Goal: Transaction & Acquisition: Book appointment/travel/reservation

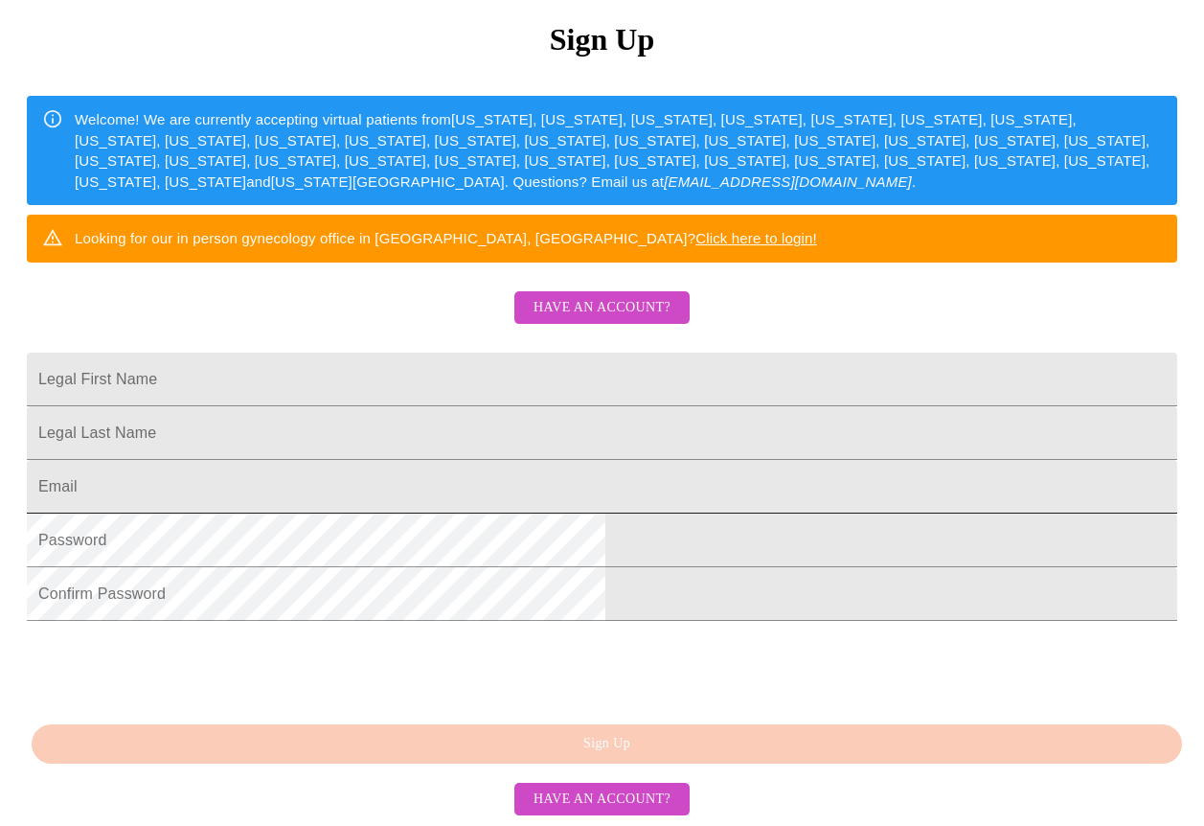
scroll to position [322, 0]
click at [592, 297] on span "Have an account?" at bounding box center [602, 309] width 137 height 24
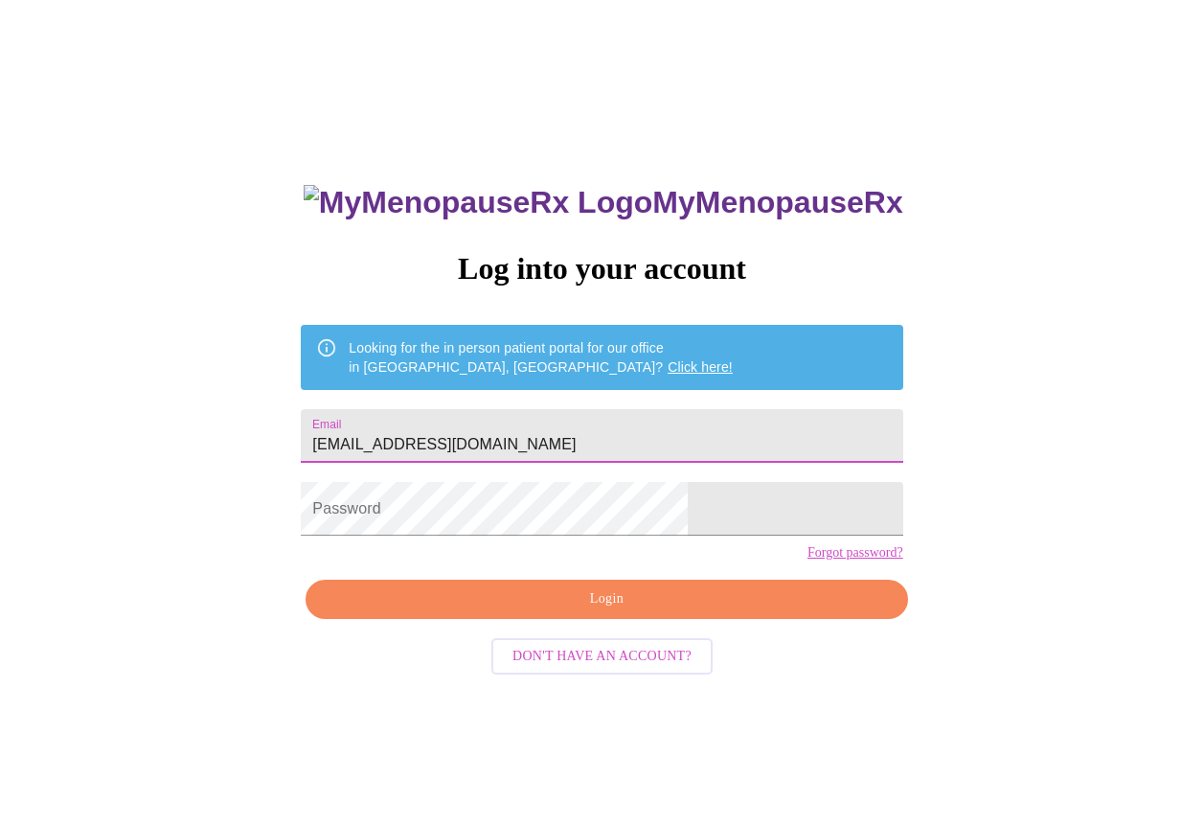
type input "[EMAIL_ADDRESS][DOMAIN_NAME]"
click at [607, 611] on span "Login" at bounding box center [607, 599] width 558 height 24
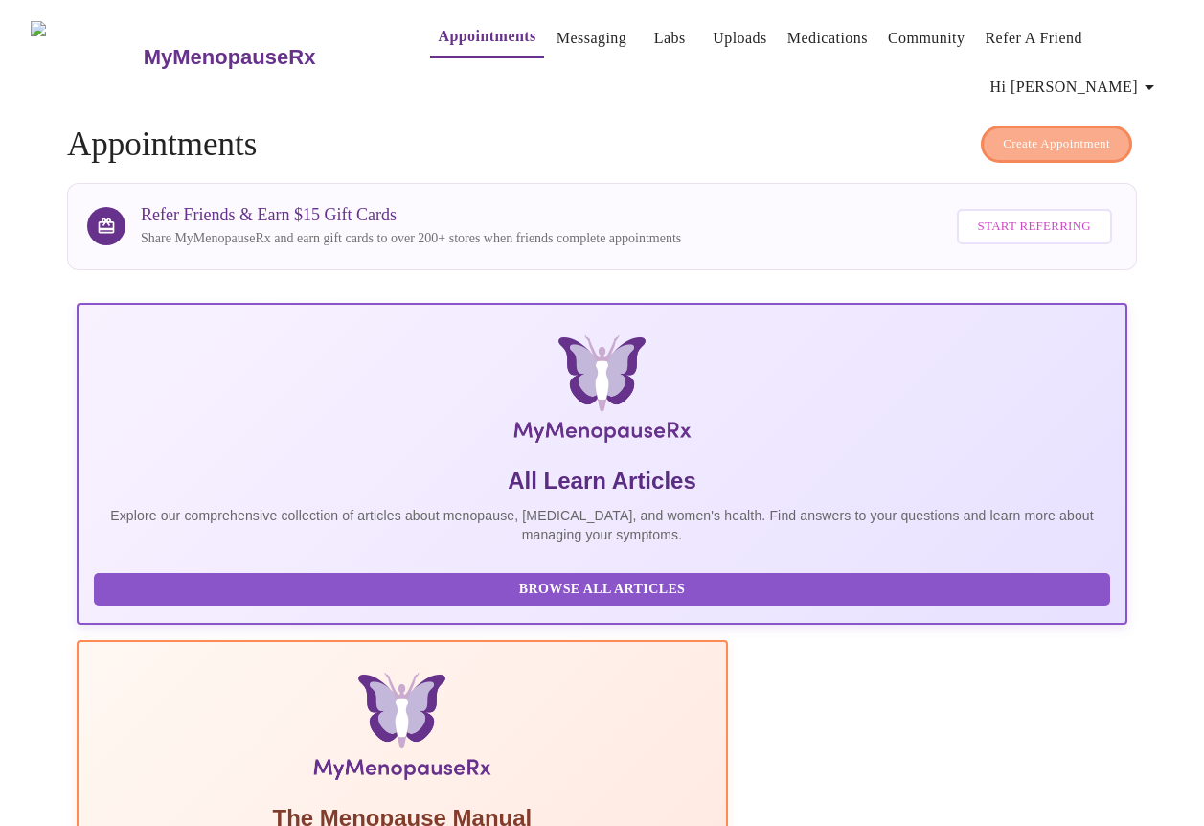
click at [1048, 138] on span "Create Appointment" at bounding box center [1056, 144] width 107 height 22
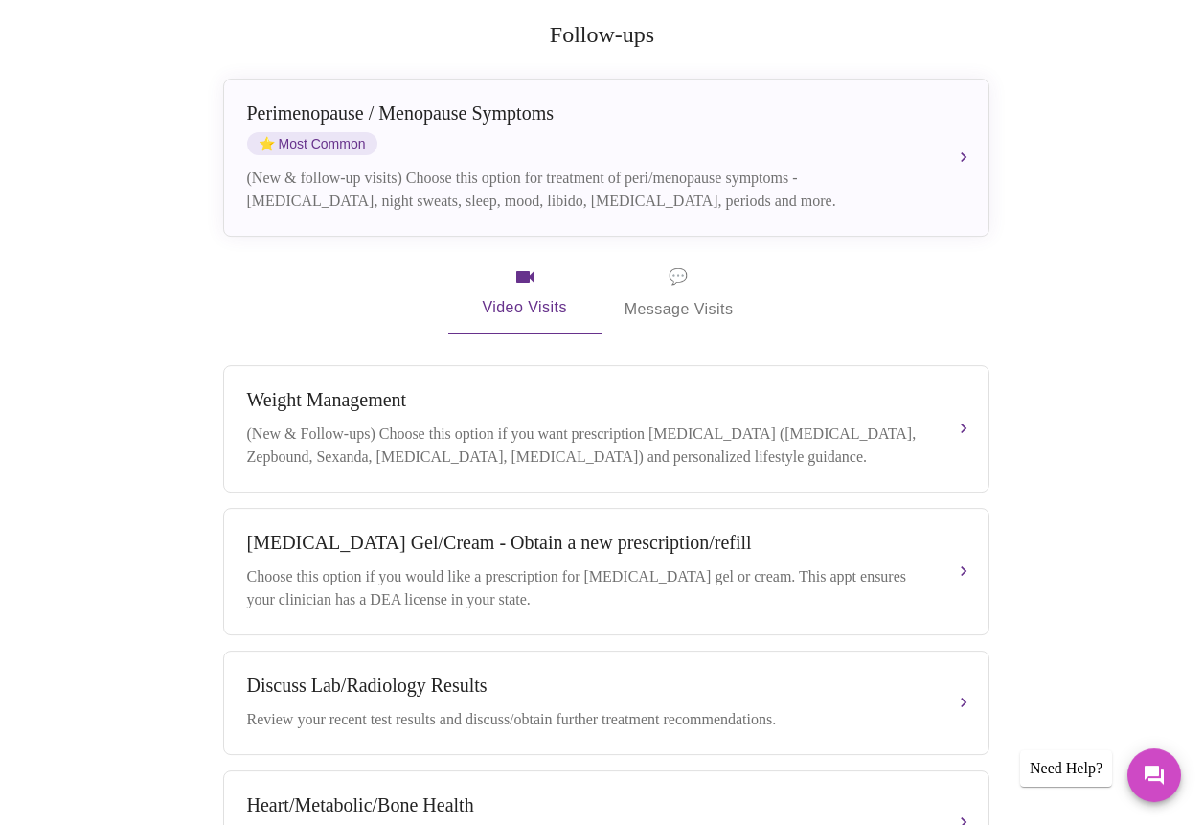
scroll to position [401, 0]
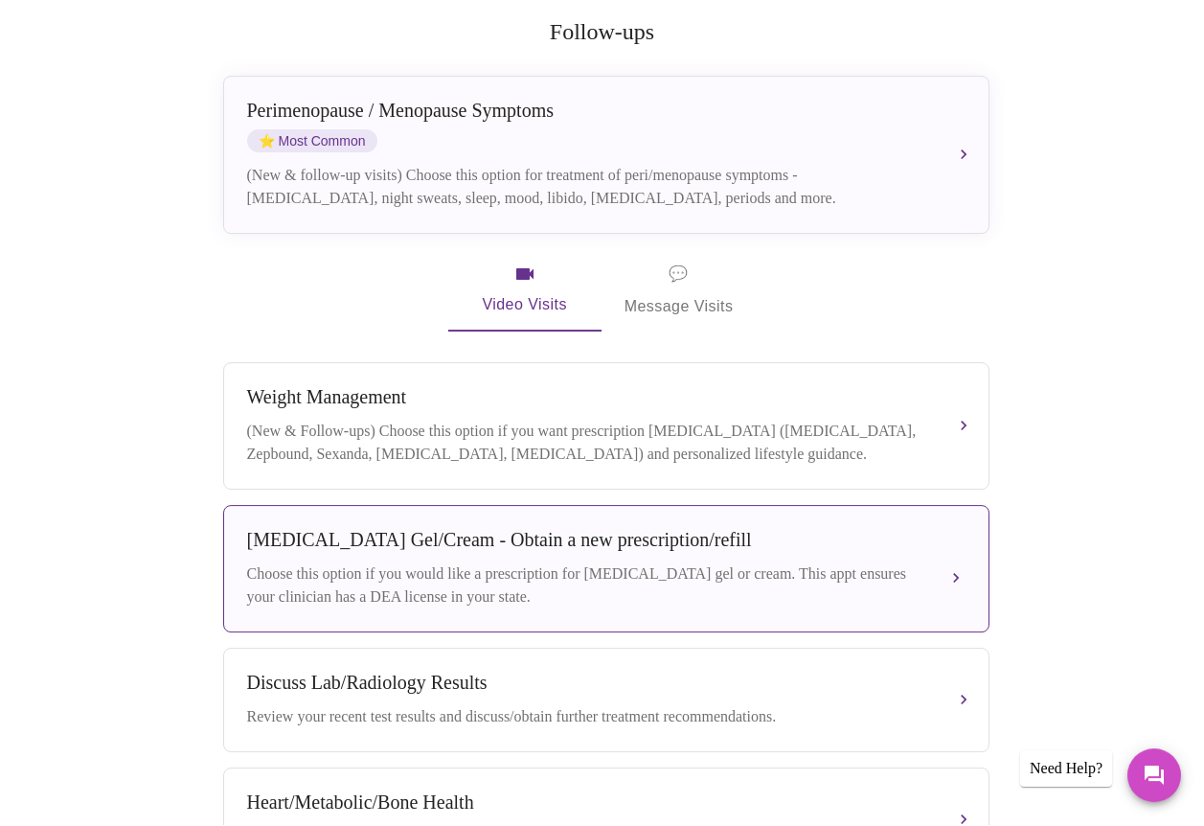
click at [377, 537] on div "[MEDICAL_DATA] Gel/Cream - Obtain a new prescription/refill Choose this option …" at bounding box center [606, 570] width 719 height 80
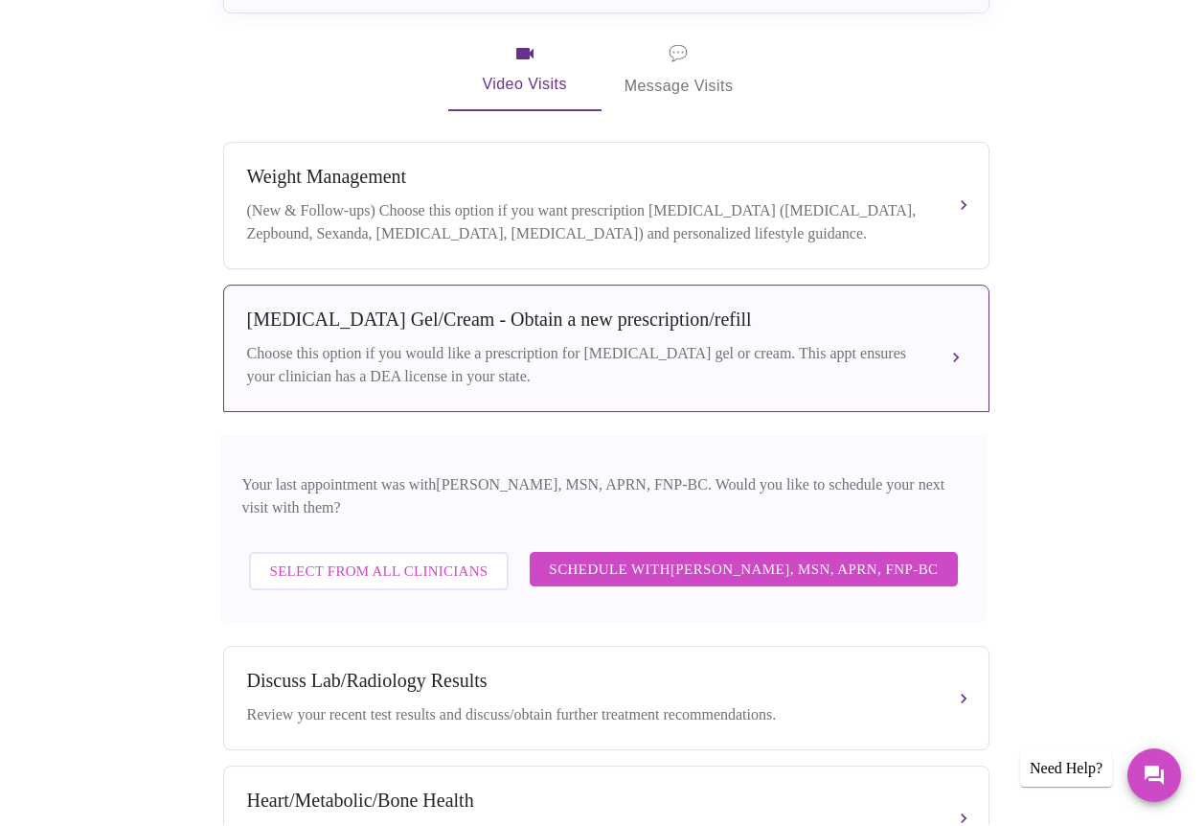
scroll to position [641, 0]
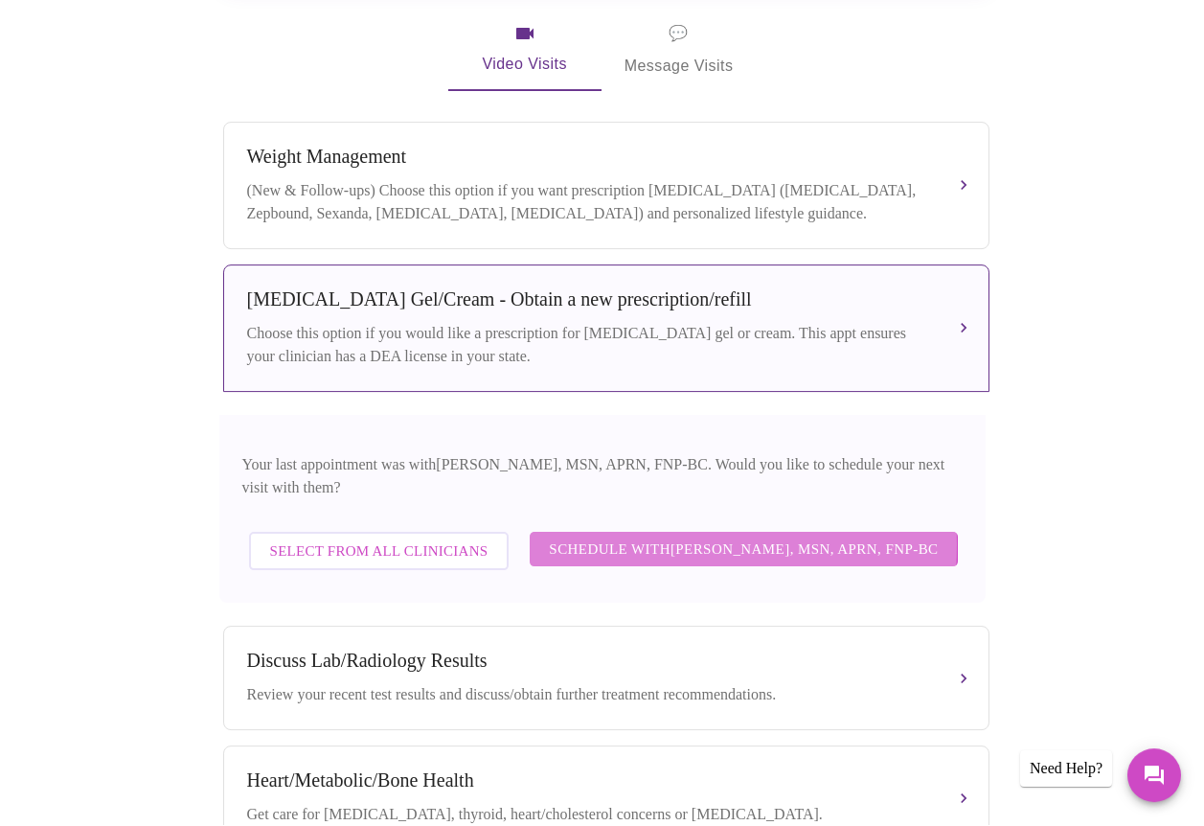
click at [598, 538] on span "Schedule with [PERSON_NAME], MSN, APRN, FNP-BC" at bounding box center [743, 550] width 389 height 25
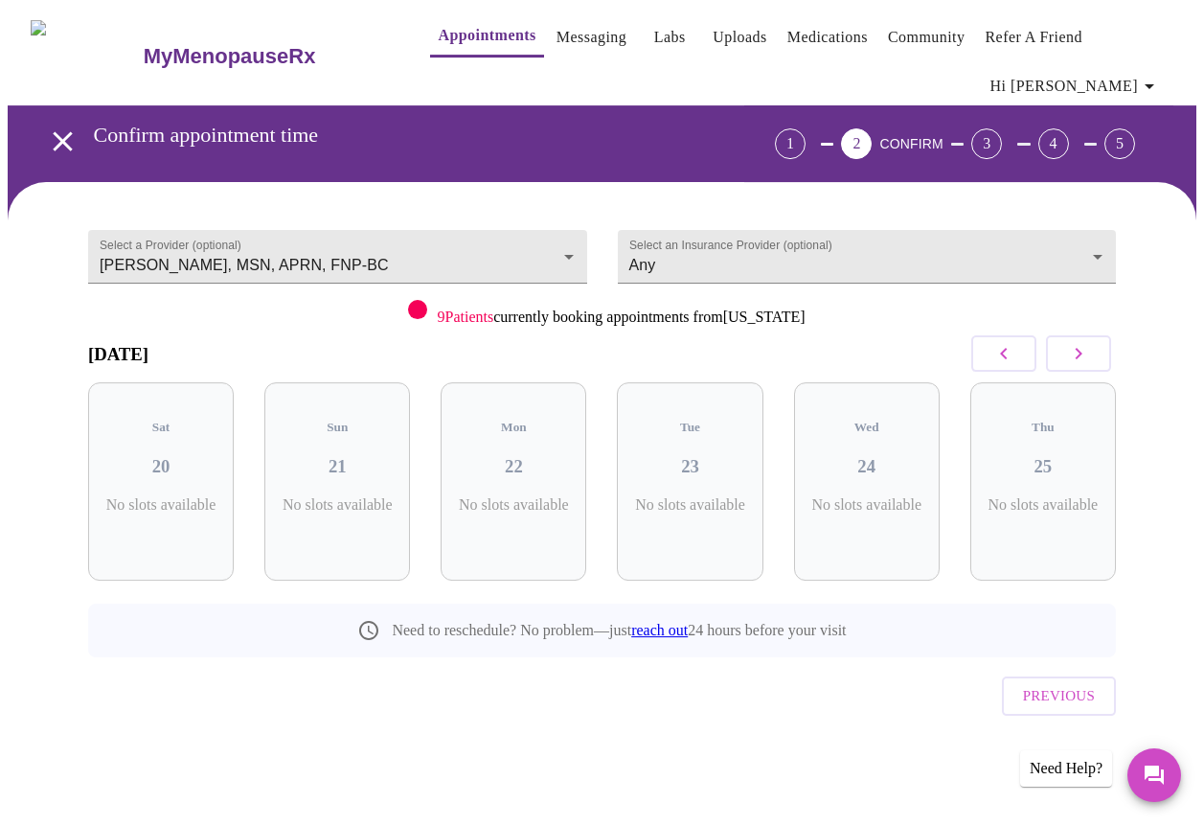
scroll to position [0, 0]
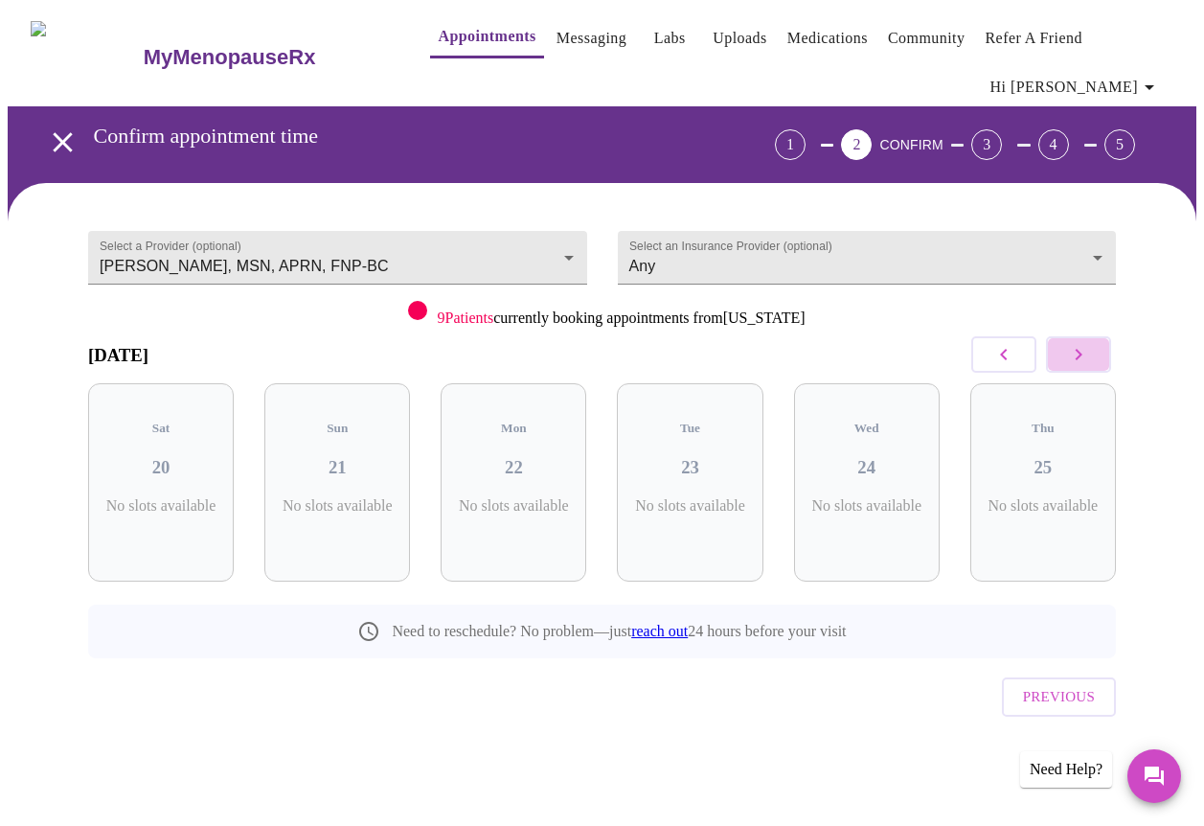
click at [1090, 353] on icon "button" at bounding box center [1078, 354] width 23 height 23
click at [968, 357] on div "[DATE]" at bounding box center [602, 355] width 1028 height 57
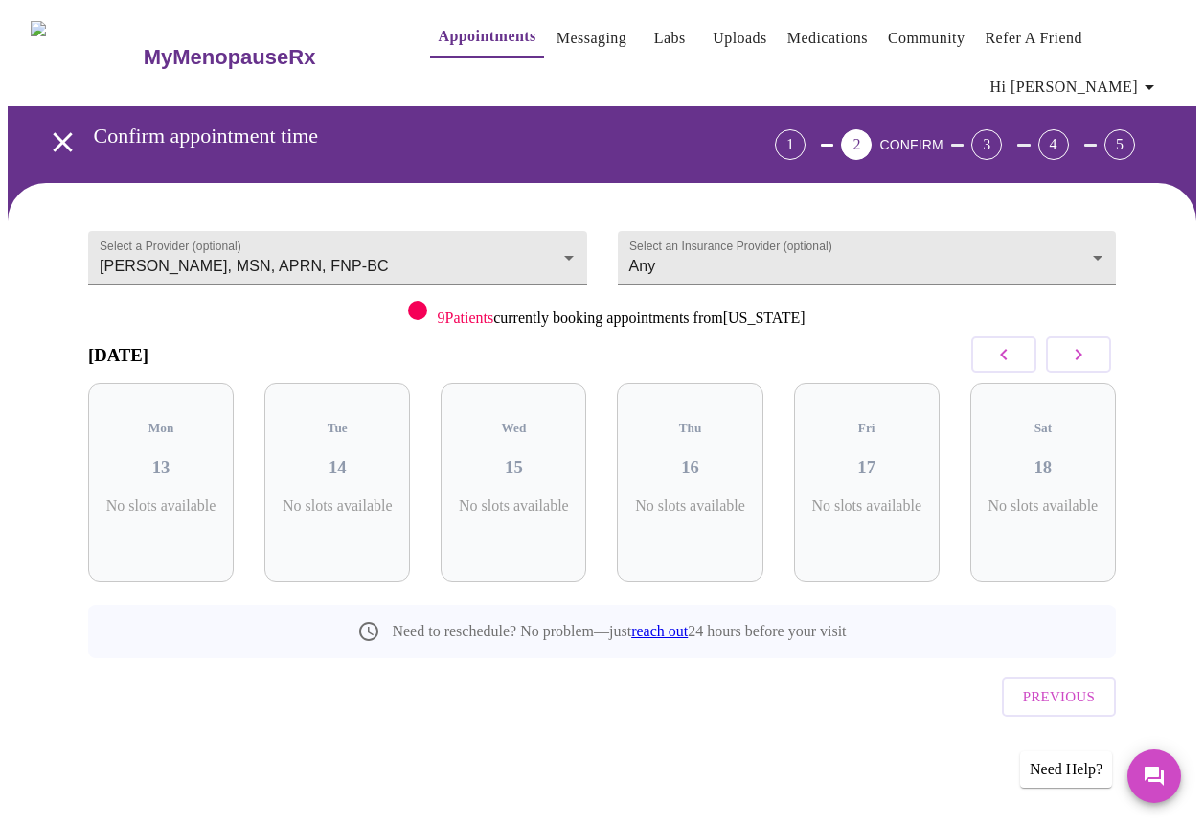
click at [968, 357] on div "[DATE]" at bounding box center [602, 355] width 1028 height 57
click at [1007, 357] on icon "button" at bounding box center [1004, 354] width 23 height 23
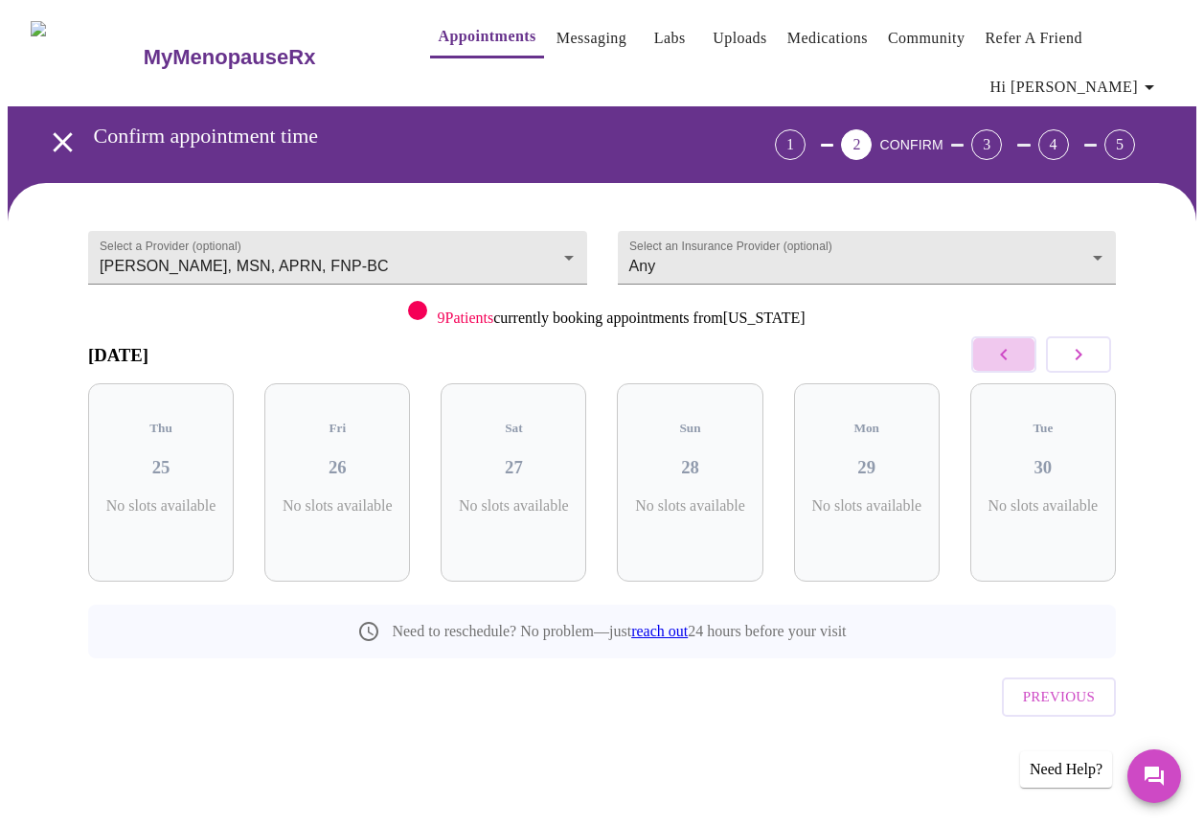
click at [1007, 357] on icon "button" at bounding box center [1004, 354] width 23 height 23
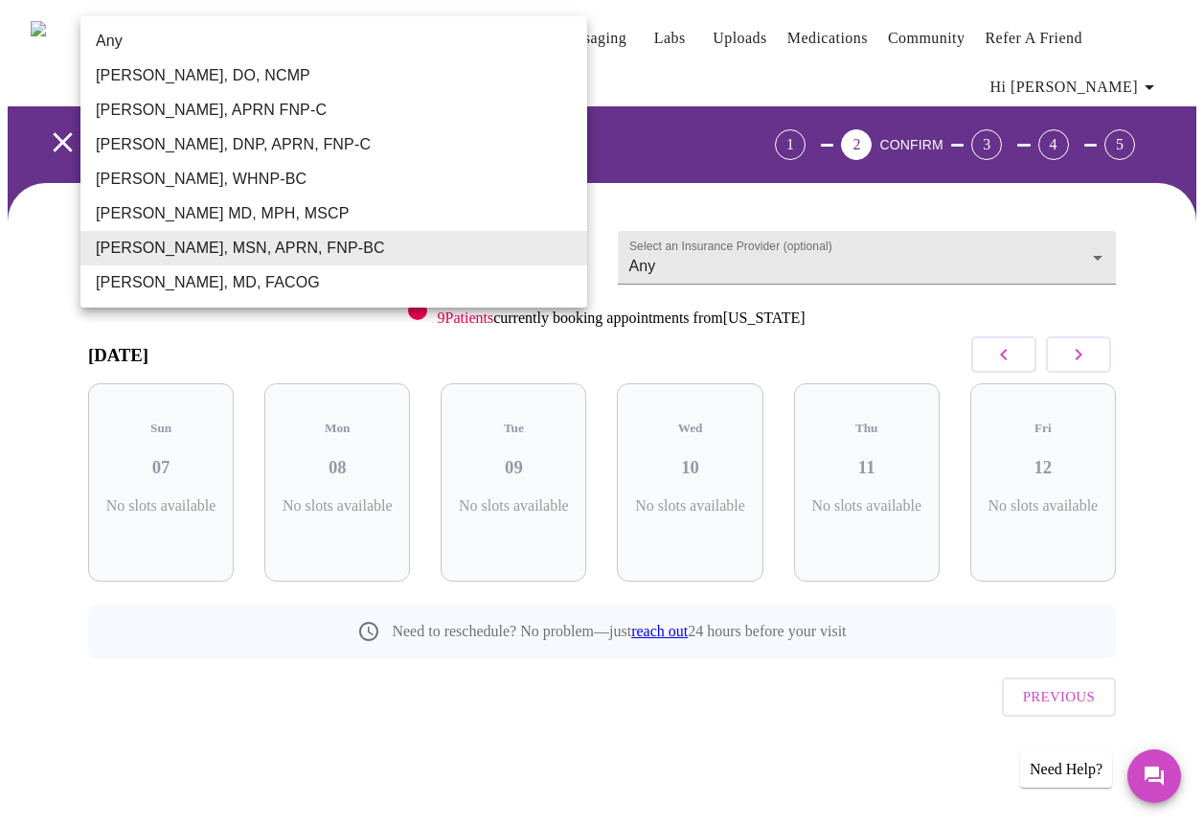
click at [570, 258] on body "MyMenopauseRx Appointments Messaging Labs Uploads Medications Community Refer a…" at bounding box center [602, 410] width 1189 height 805
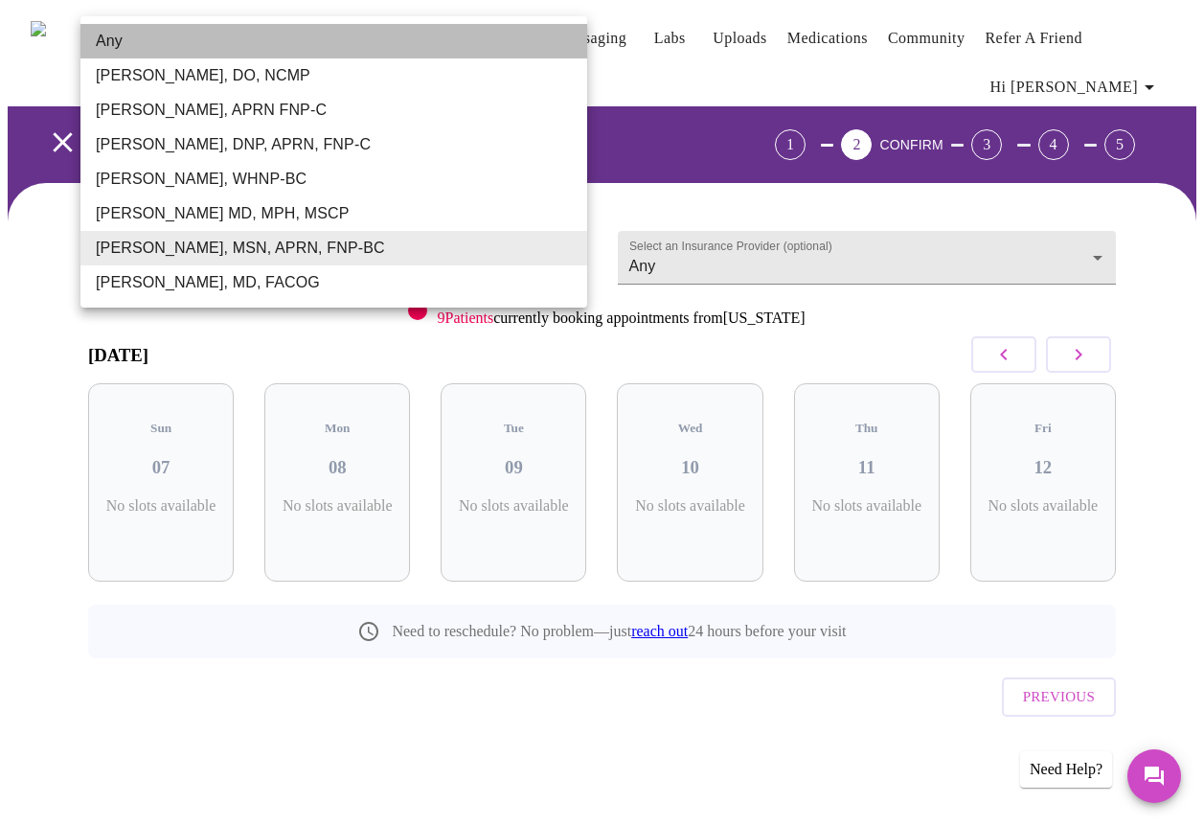
click at [206, 41] on li "Any" at bounding box center [333, 41] width 507 height 34
type input "Any"
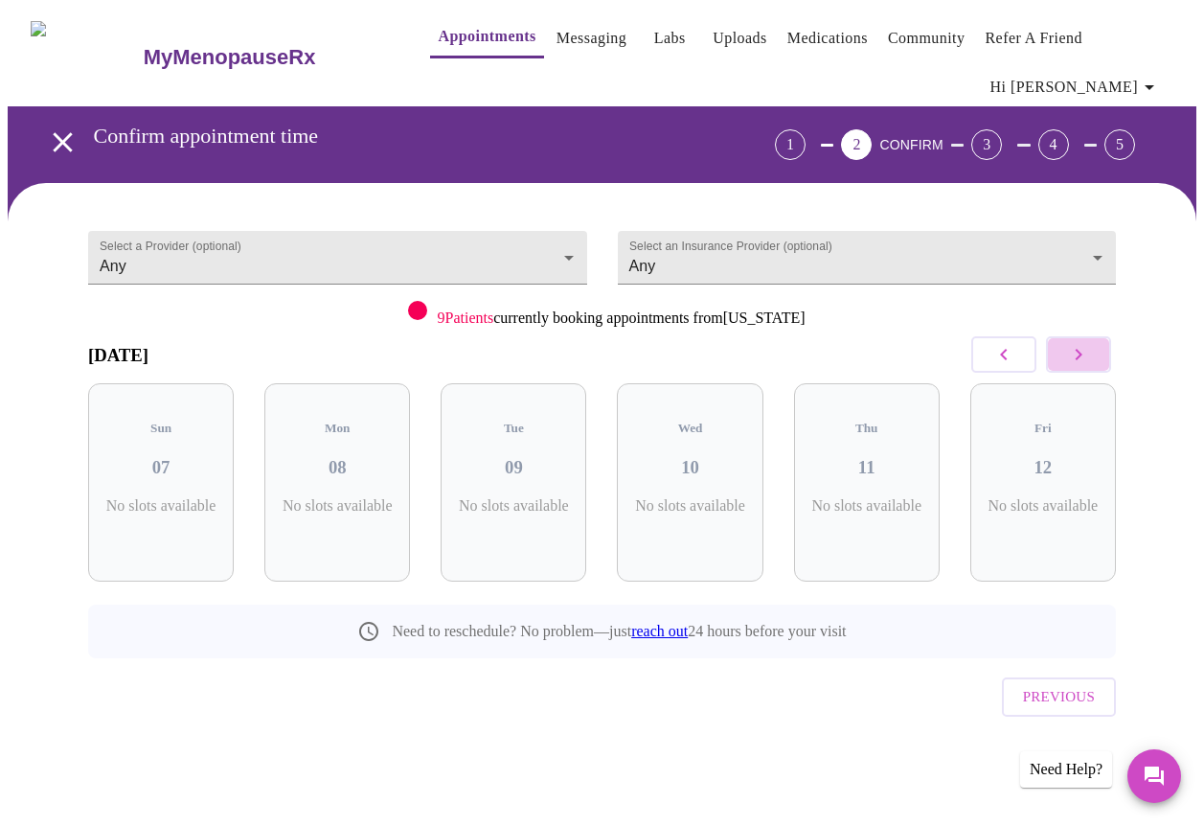
click at [1085, 362] on icon "button" at bounding box center [1078, 354] width 23 height 23
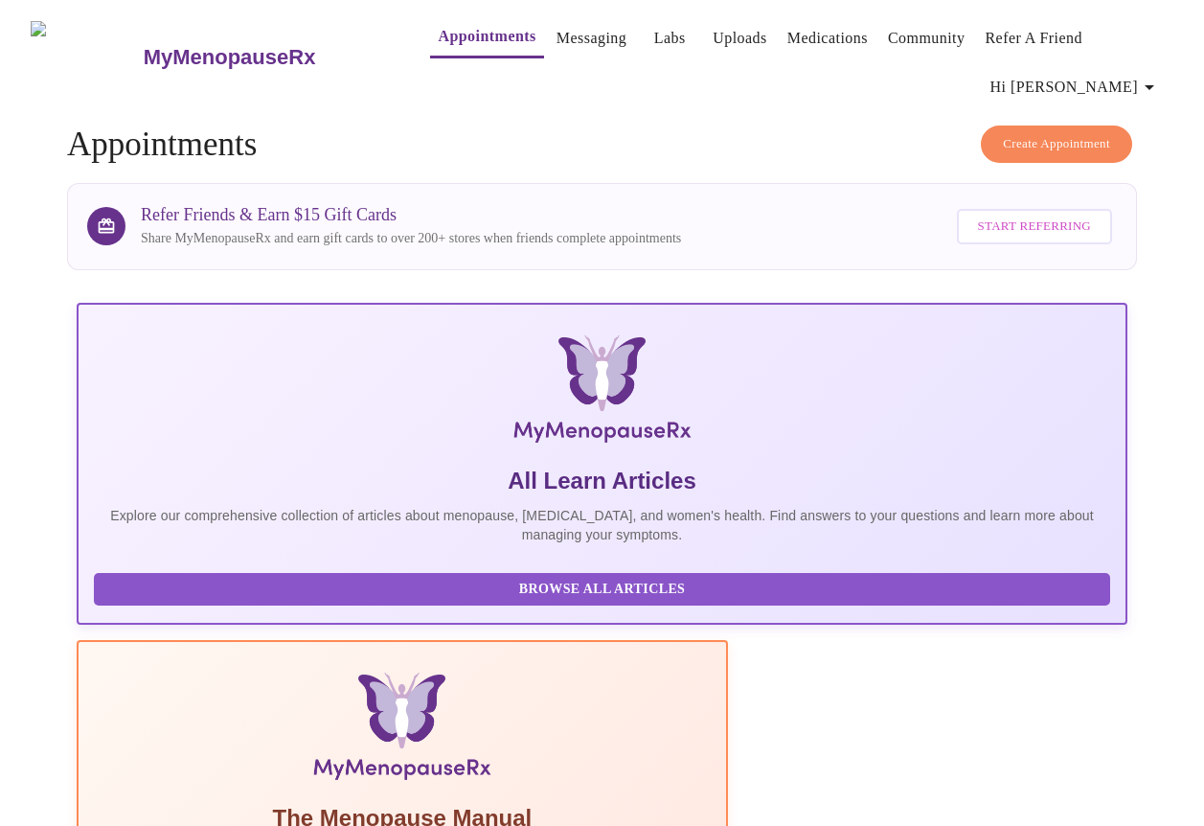
click at [1028, 133] on span "Create Appointment" at bounding box center [1056, 144] width 107 height 22
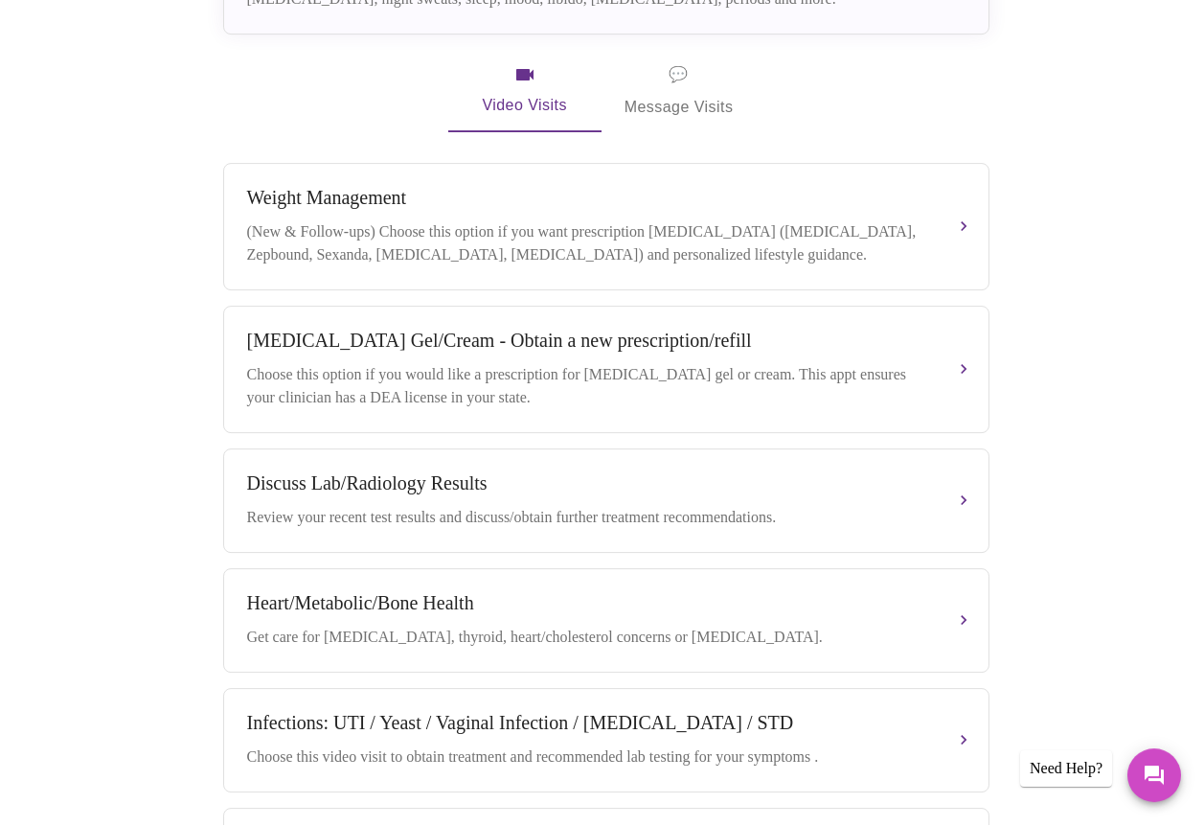
scroll to position [601, 0]
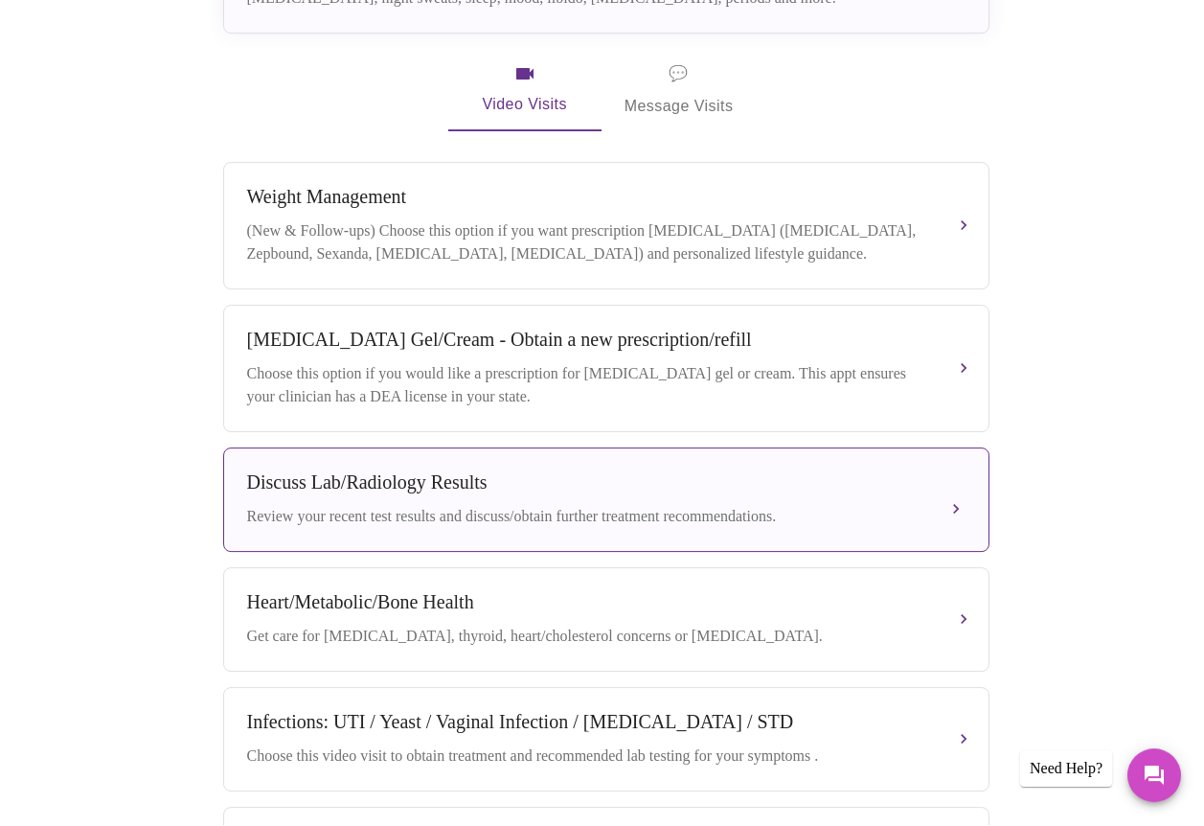
click at [556, 510] on div "Review your recent test results and discuss/obtain further treatment recommenda…" at bounding box center [587, 517] width 680 height 23
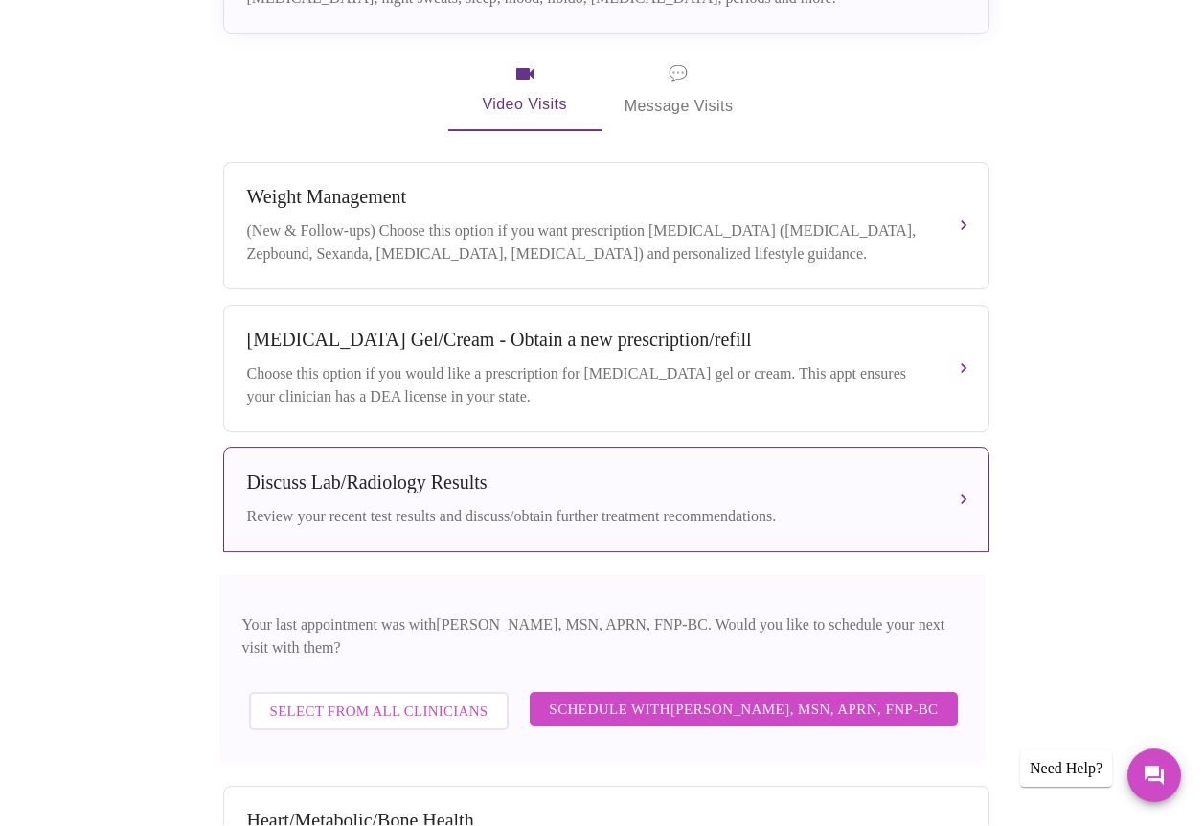
click at [616, 698] on span "Schedule with [PERSON_NAME], MSN, APRN, FNP-BC" at bounding box center [743, 710] width 389 height 25
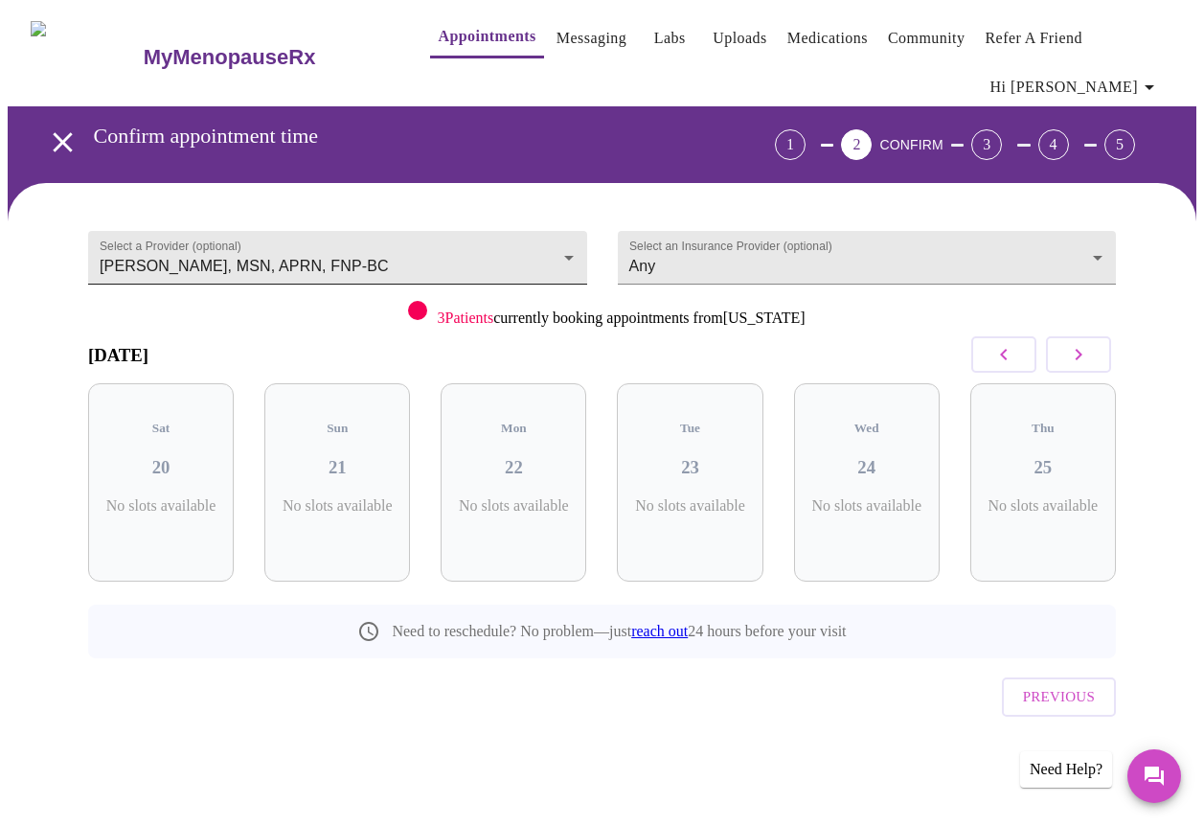
scroll to position [0, 0]
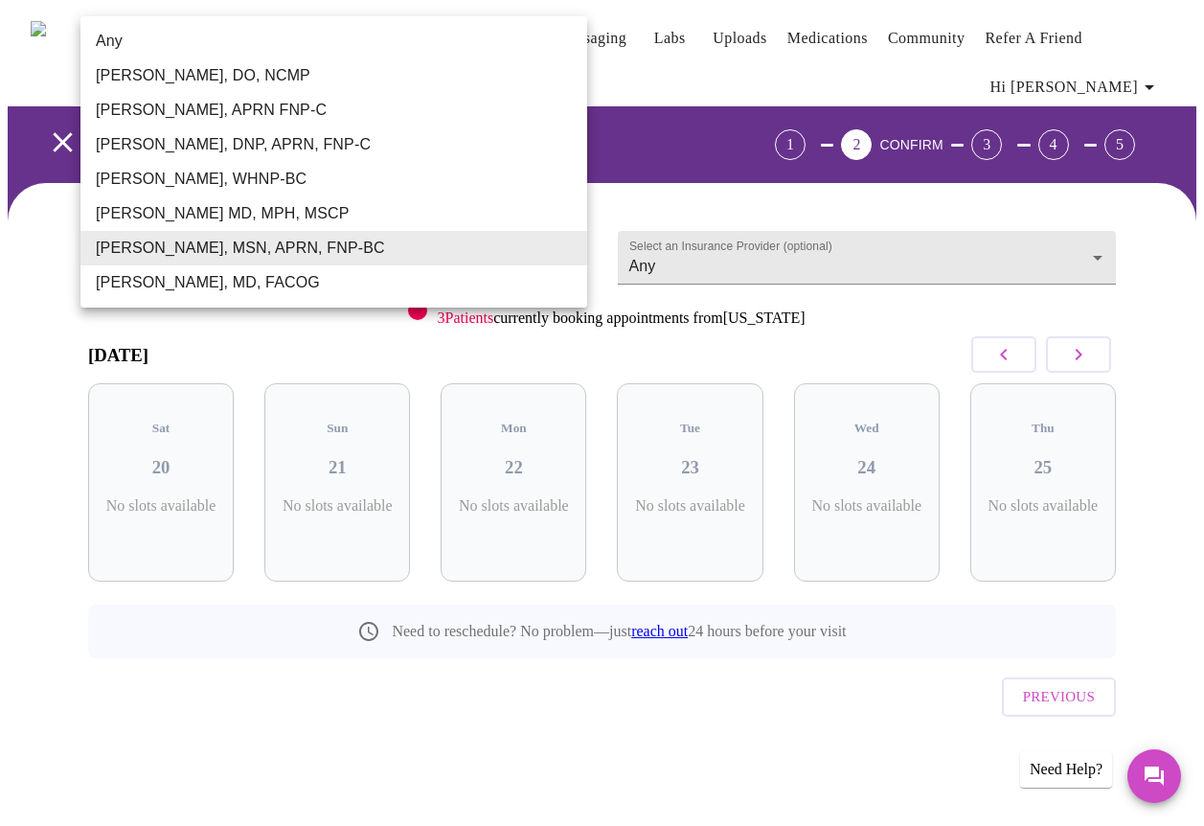
click at [338, 253] on body "MyMenopauseRx Appointments Messaging Labs Uploads Medications Community Refer a…" at bounding box center [602, 410] width 1189 height 805
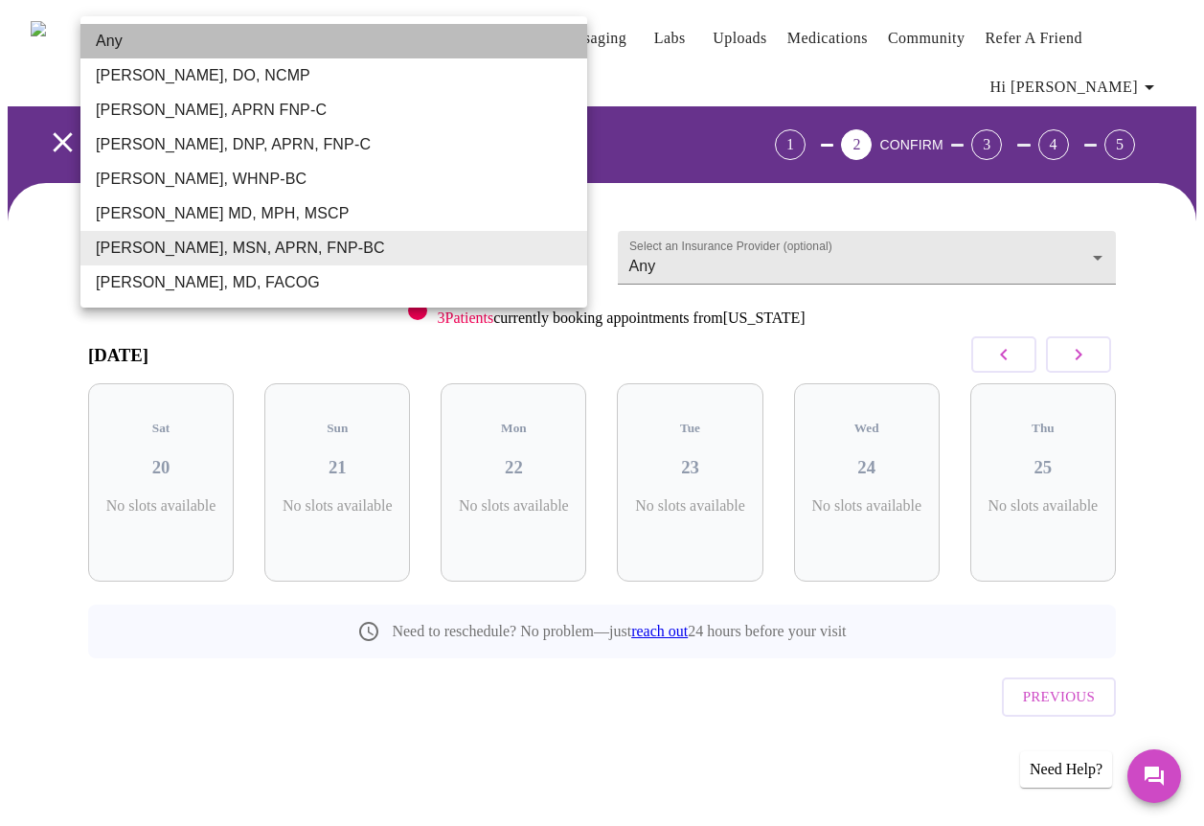
click at [158, 42] on li "Any" at bounding box center [333, 41] width 507 height 34
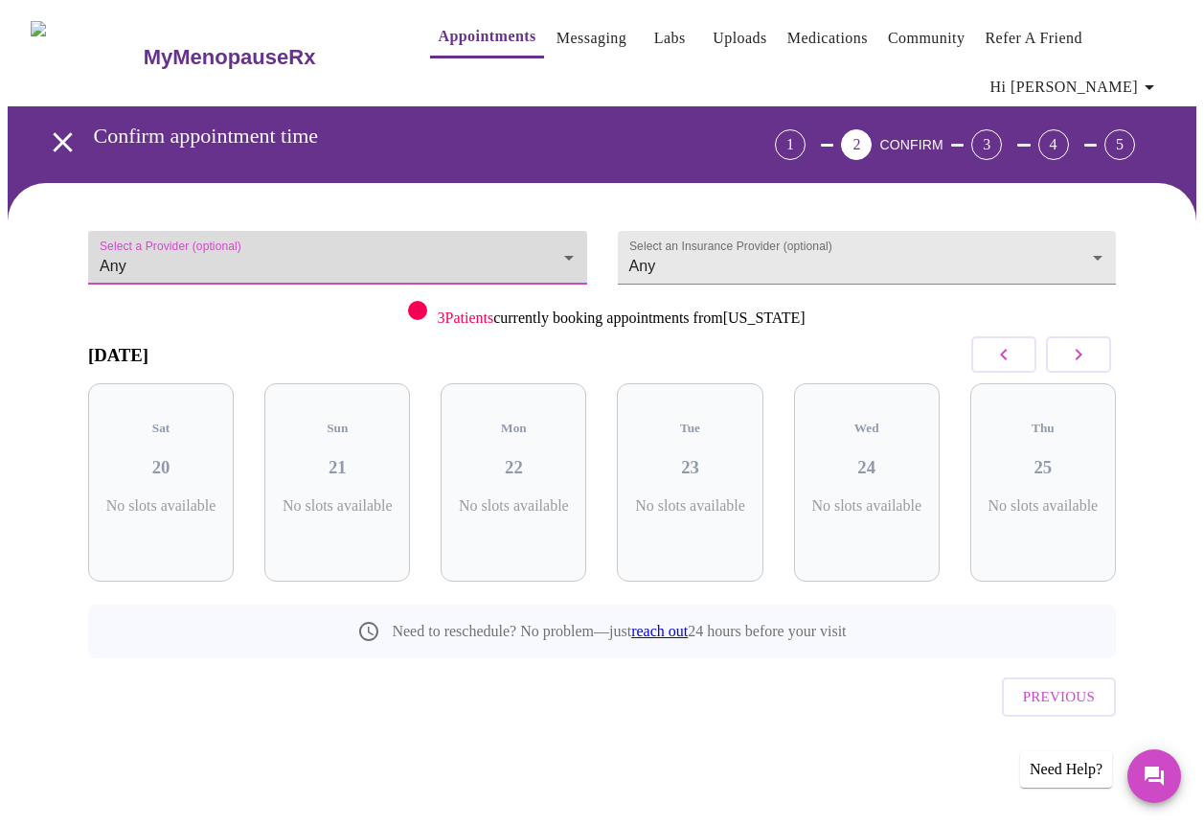
type input "Any"
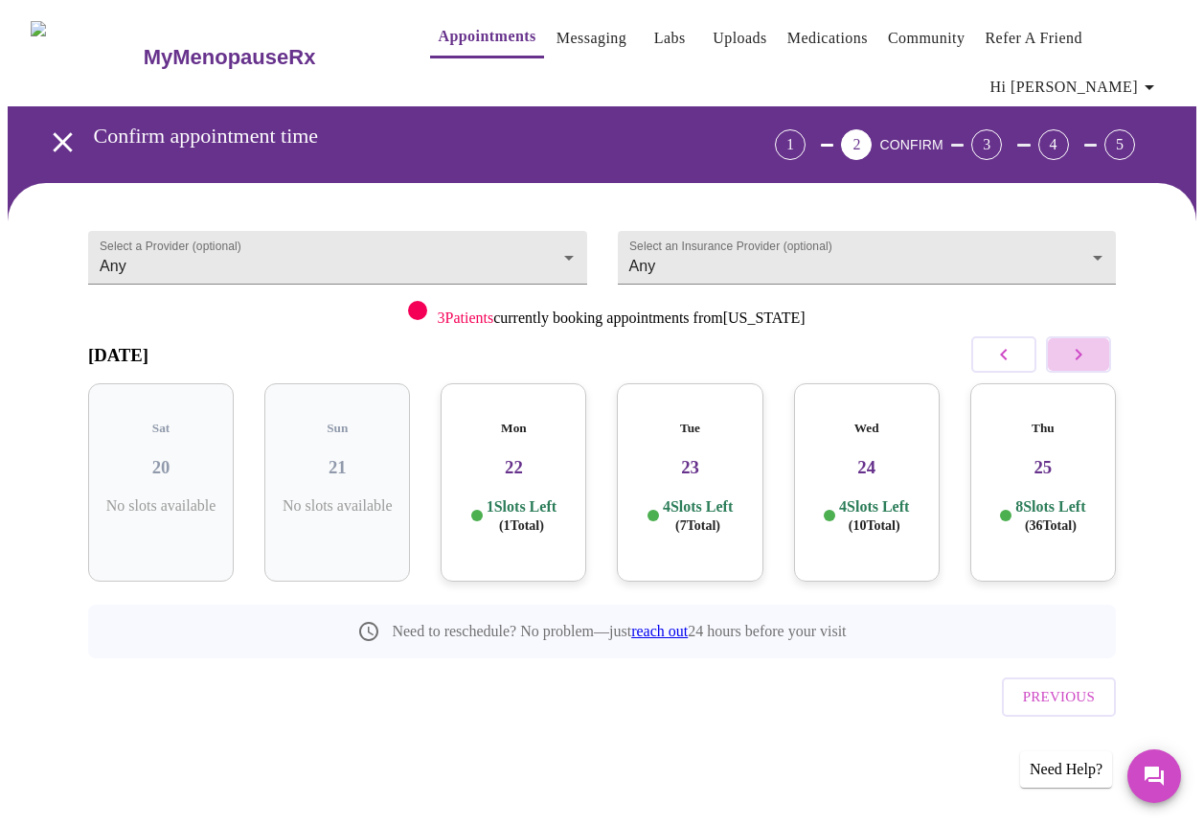
click at [1090, 355] on icon "button" at bounding box center [1078, 354] width 23 height 23
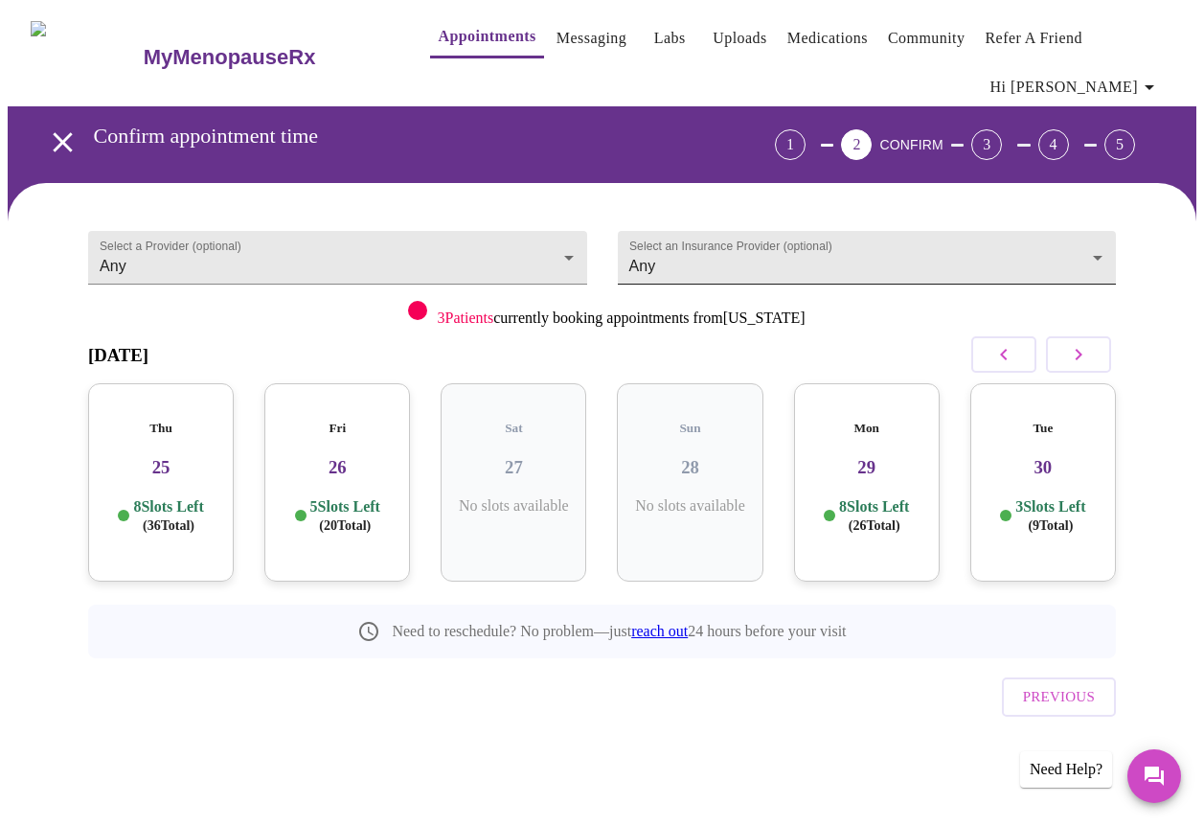
click at [698, 264] on body "MyMenopauseRx Appointments Messaging Labs Uploads Medications Community Refer a…" at bounding box center [602, 410] width 1189 height 805
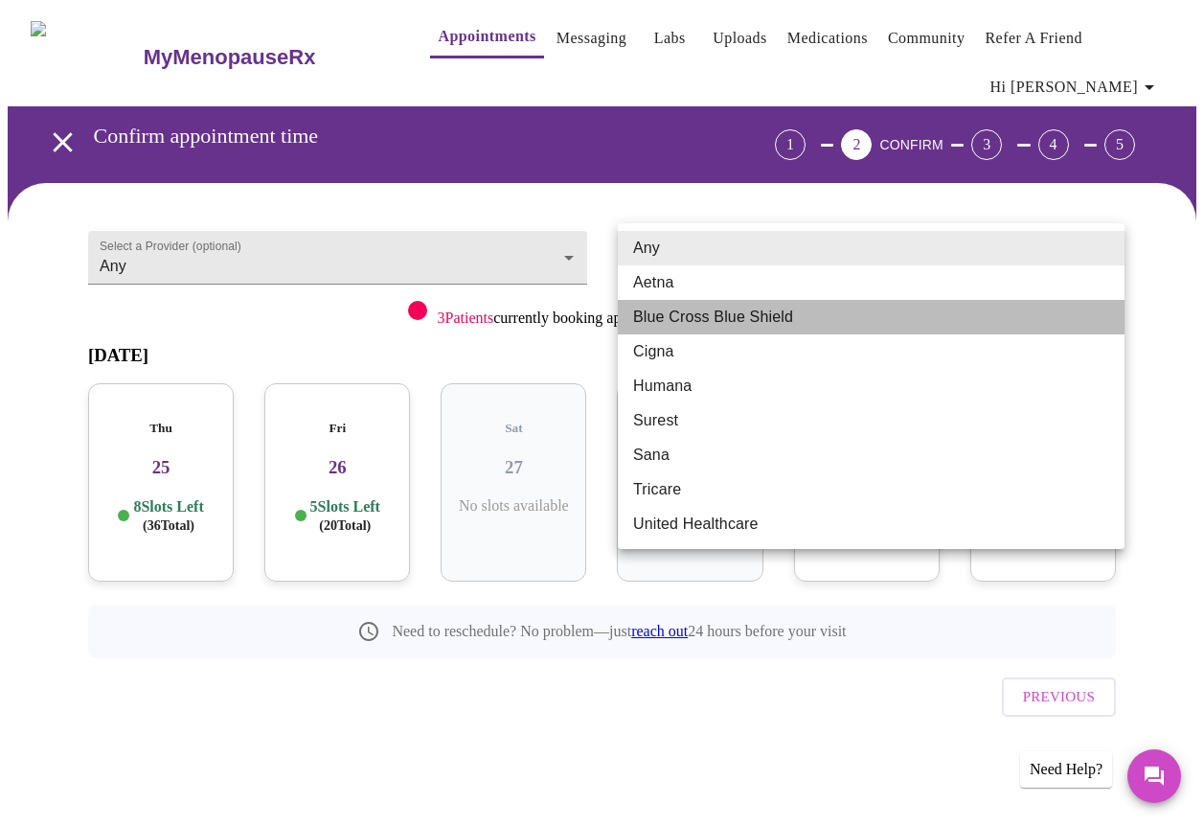
click at [696, 325] on li "Blue Cross Blue Shield" at bounding box center [871, 317] width 507 height 34
type input "Blue Cross Blue Shield"
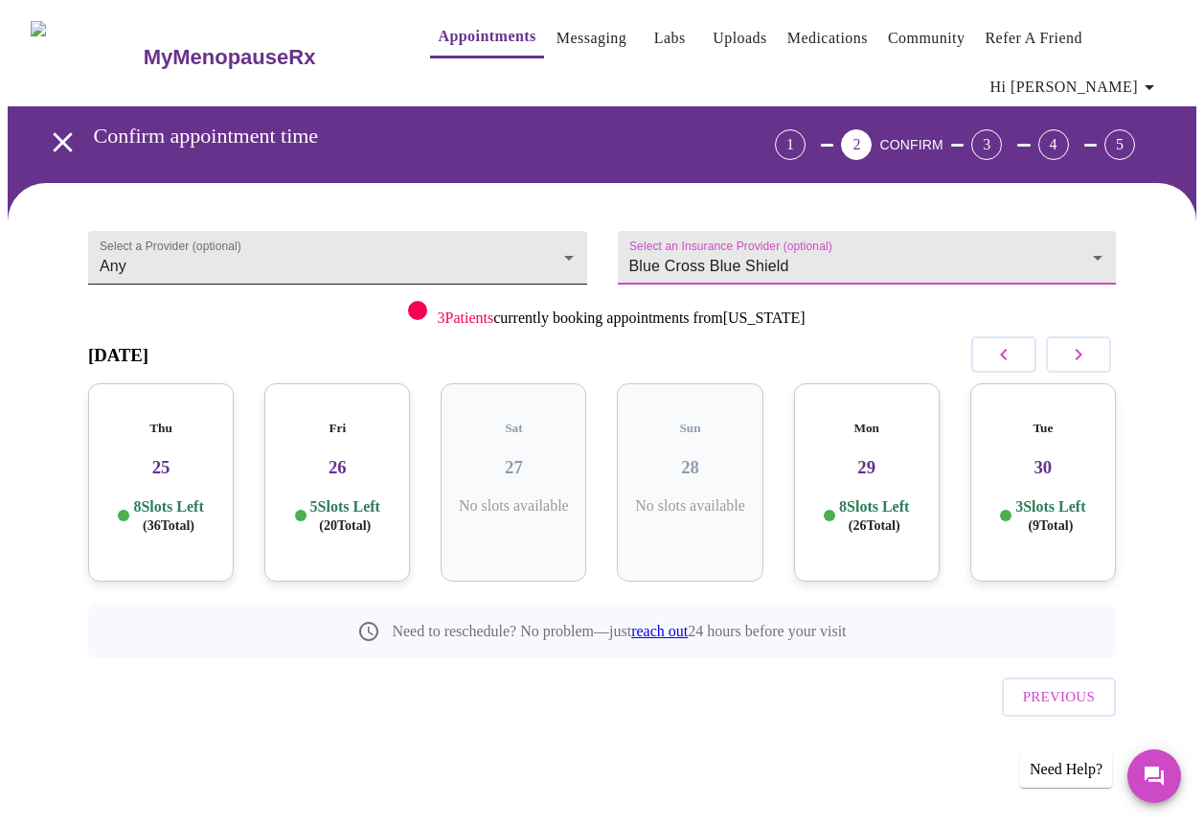
click at [259, 255] on body "MyMenopauseRx Appointments Messaging Labs Uploads Medications Community Refer a…" at bounding box center [602, 410] width 1189 height 805
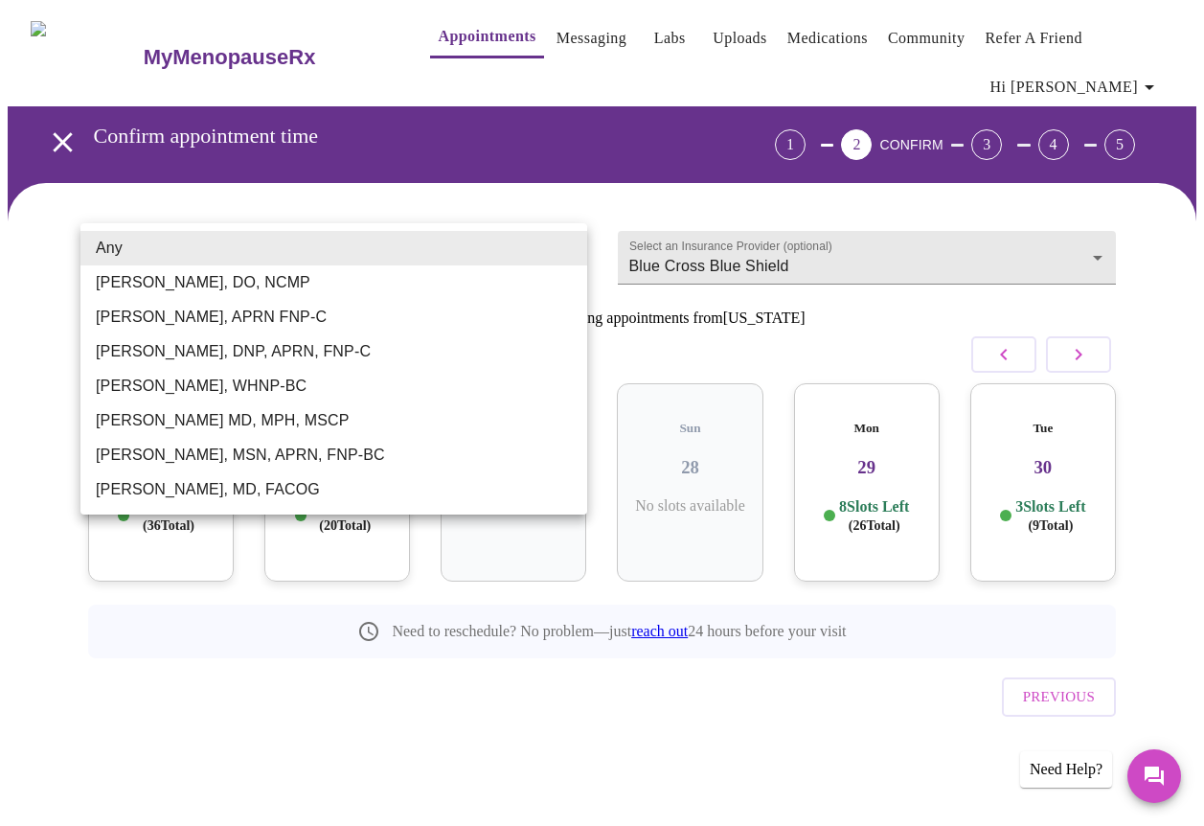
click at [138, 456] on li "[PERSON_NAME], MSN, APRN, FNP-BC" at bounding box center [333, 455] width 507 height 34
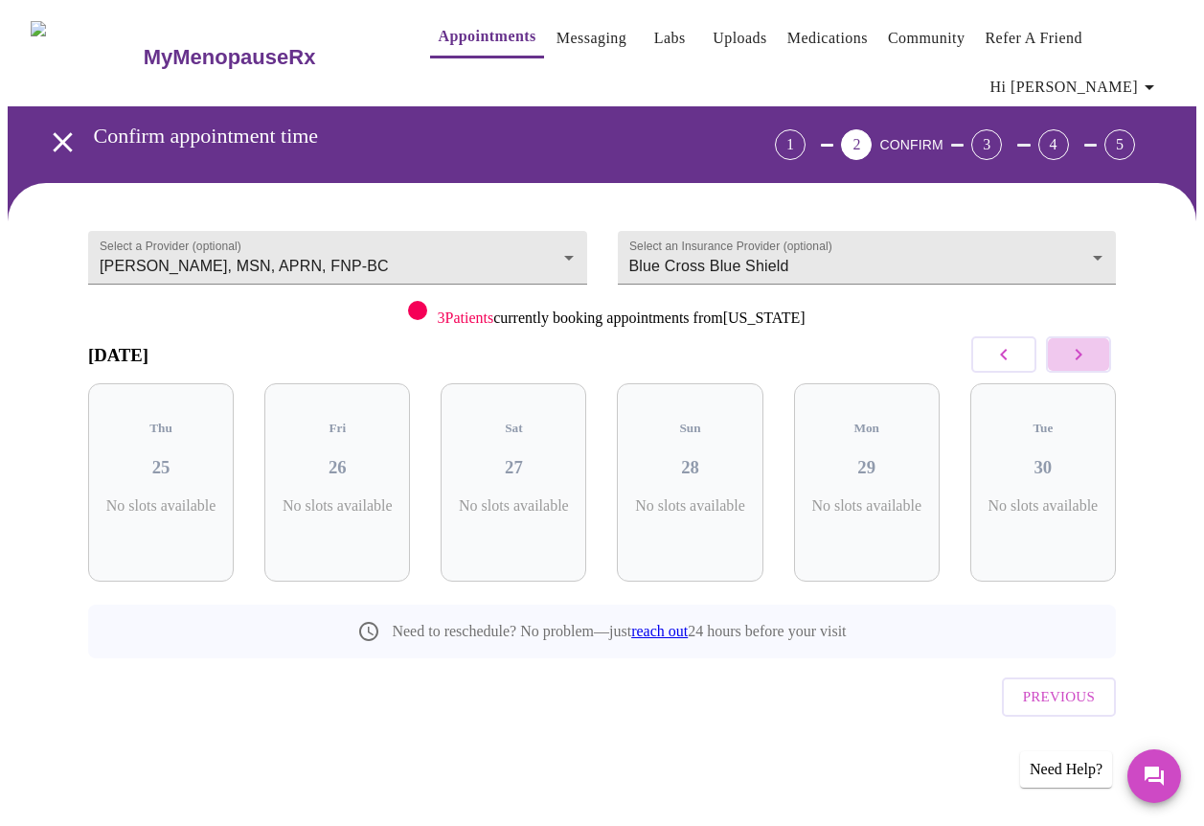
click at [1081, 353] on icon "button" at bounding box center [1078, 354] width 23 height 23
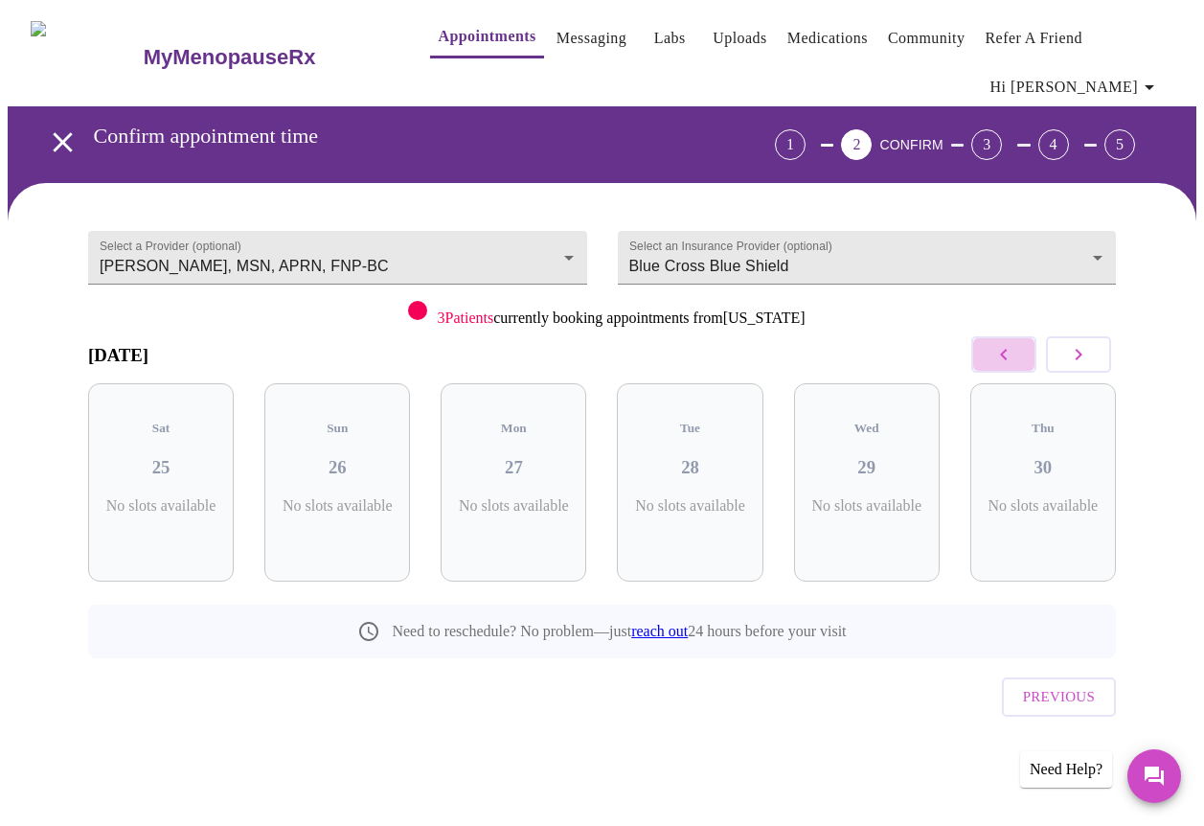
click at [1000, 359] on icon "button" at bounding box center [1004, 354] width 23 height 23
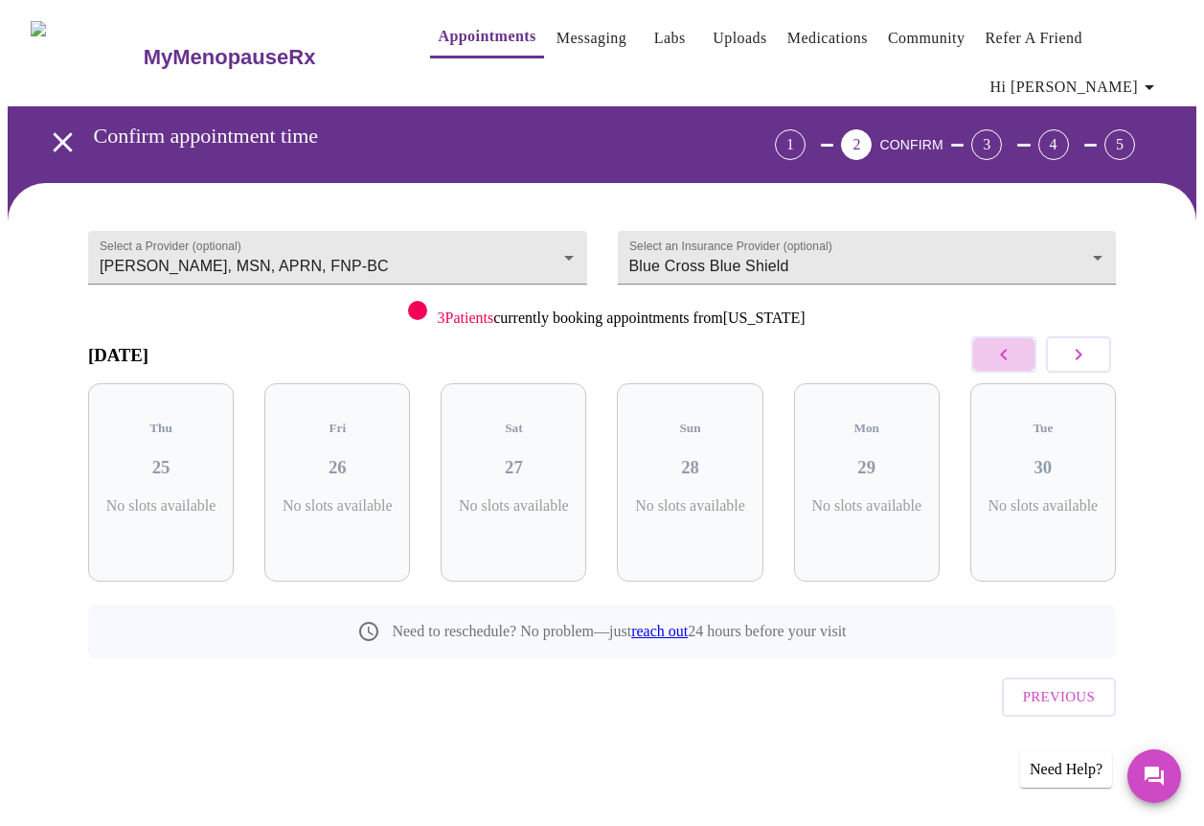
click at [1000, 359] on icon "button" at bounding box center [1004, 354] width 23 height 23
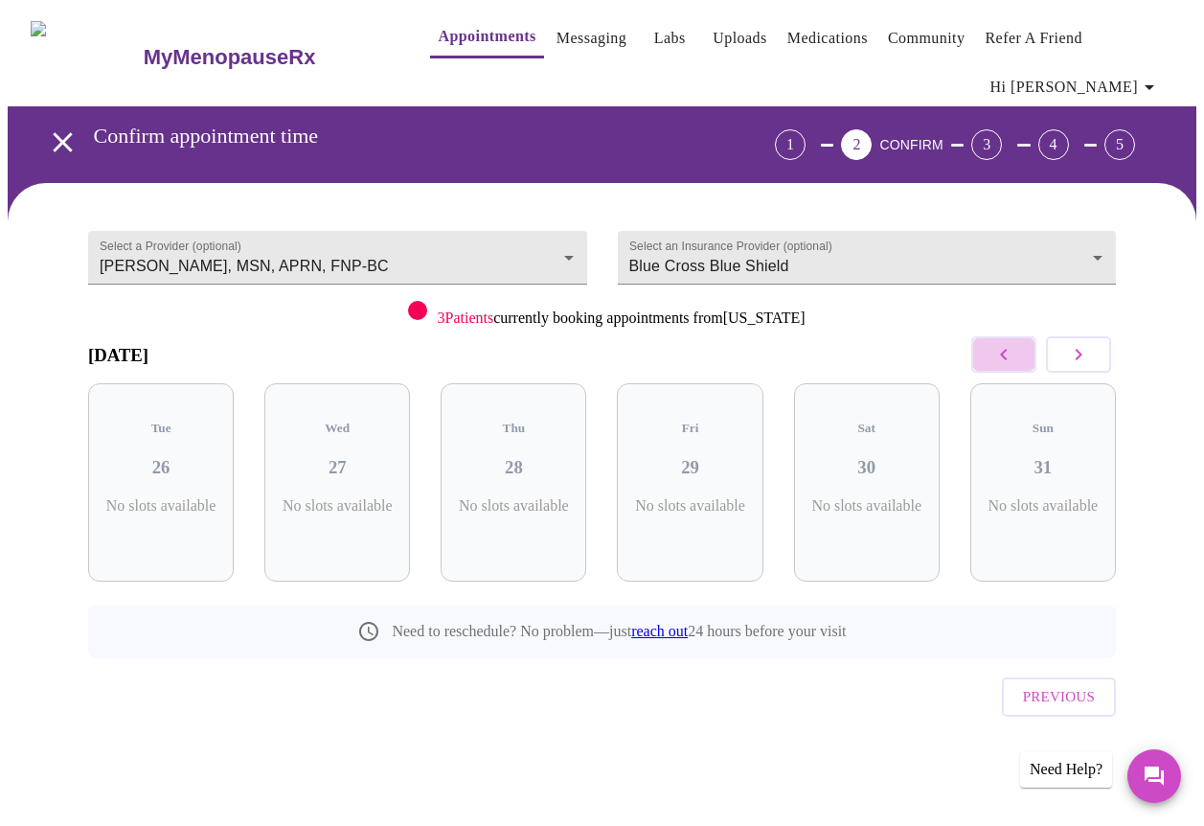
click at [1000, 359] on icon "button" at bounding box center [1004, 354] width 23 height 23
click at [1090, 344] on icon "button" at bounding box center [1078, 354] width 23 height 23
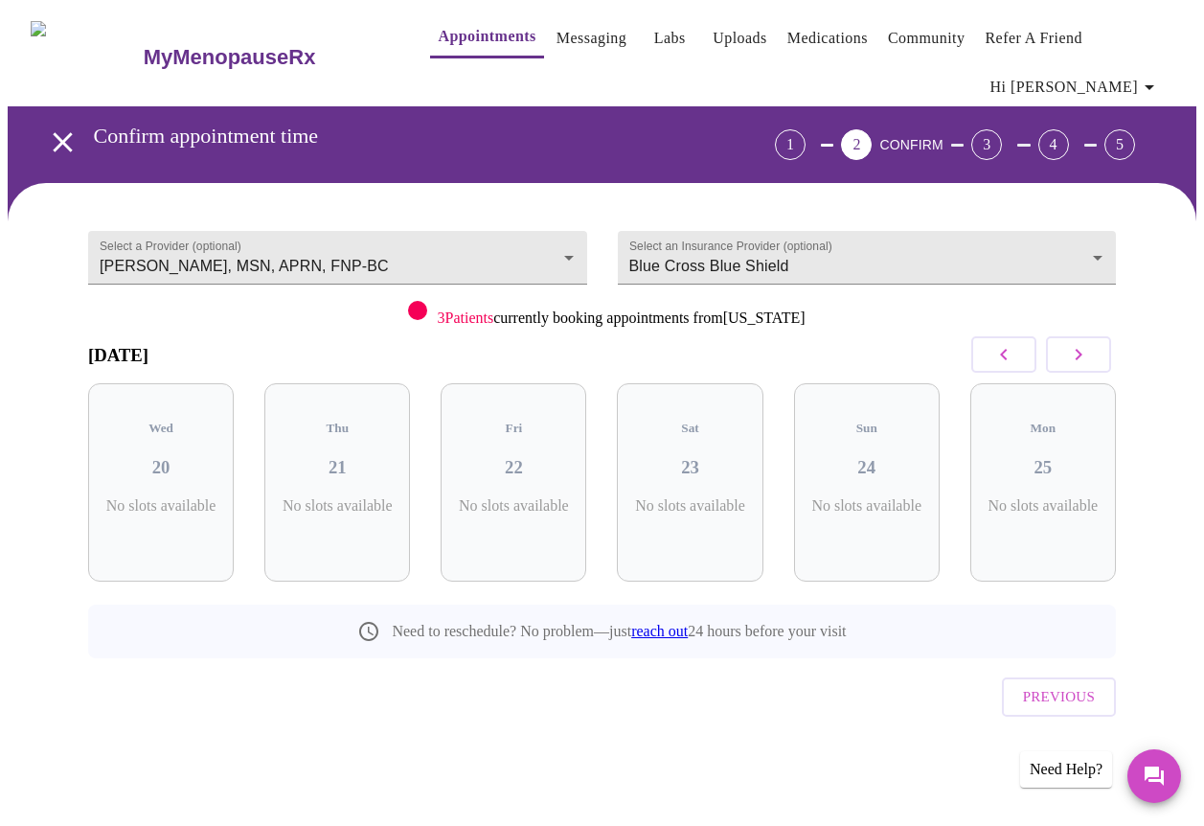
click at [1090, 344] on icon "button" at bounding box center [1078, 354] width 23 height 23
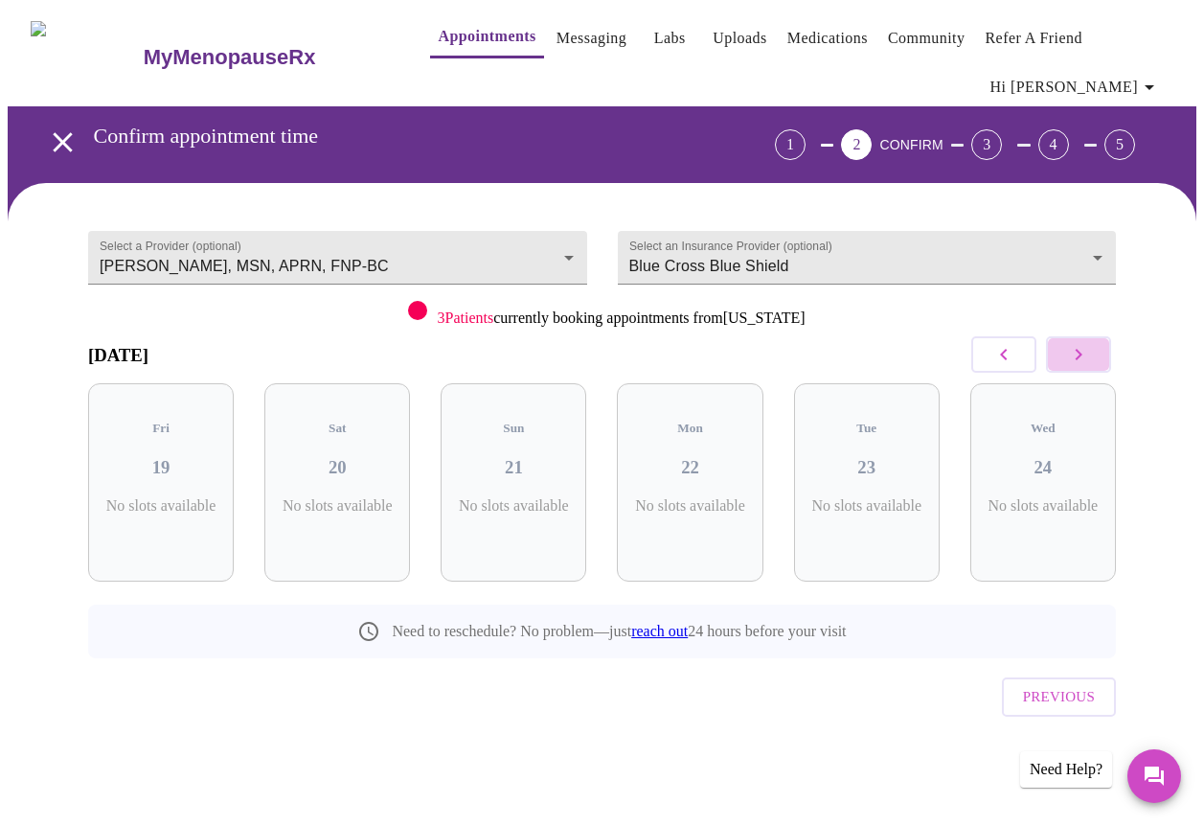
click at [1090, 344] on icon "button" at bounding box center [1078, 354] width 23 height 23
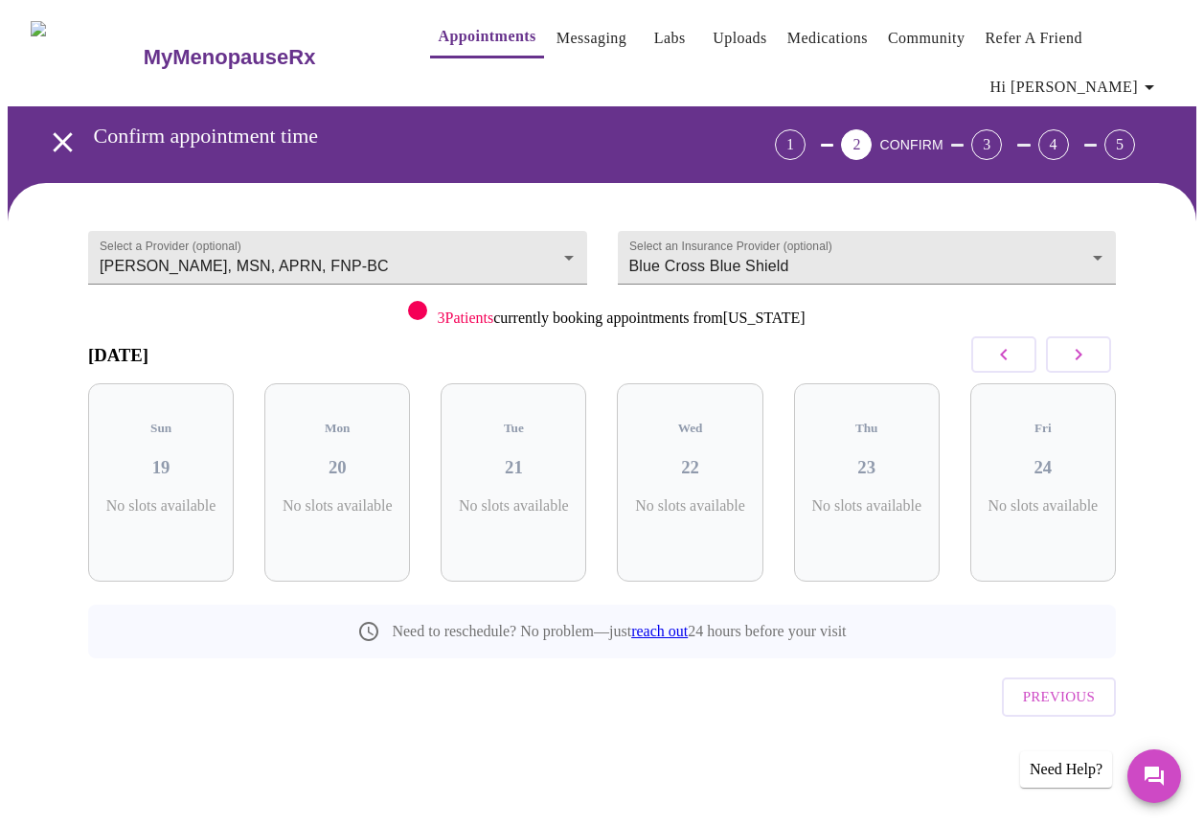
click at [1090, 344] on icon "button" at bounding box center [1078, 354] width 23 height 23
click at [483, 250] on body "MyMenopauseRx Appointments Messaging Labs Uploads Medications Community Refer a…" at bounding box center [602, 410] width 1189 height 805
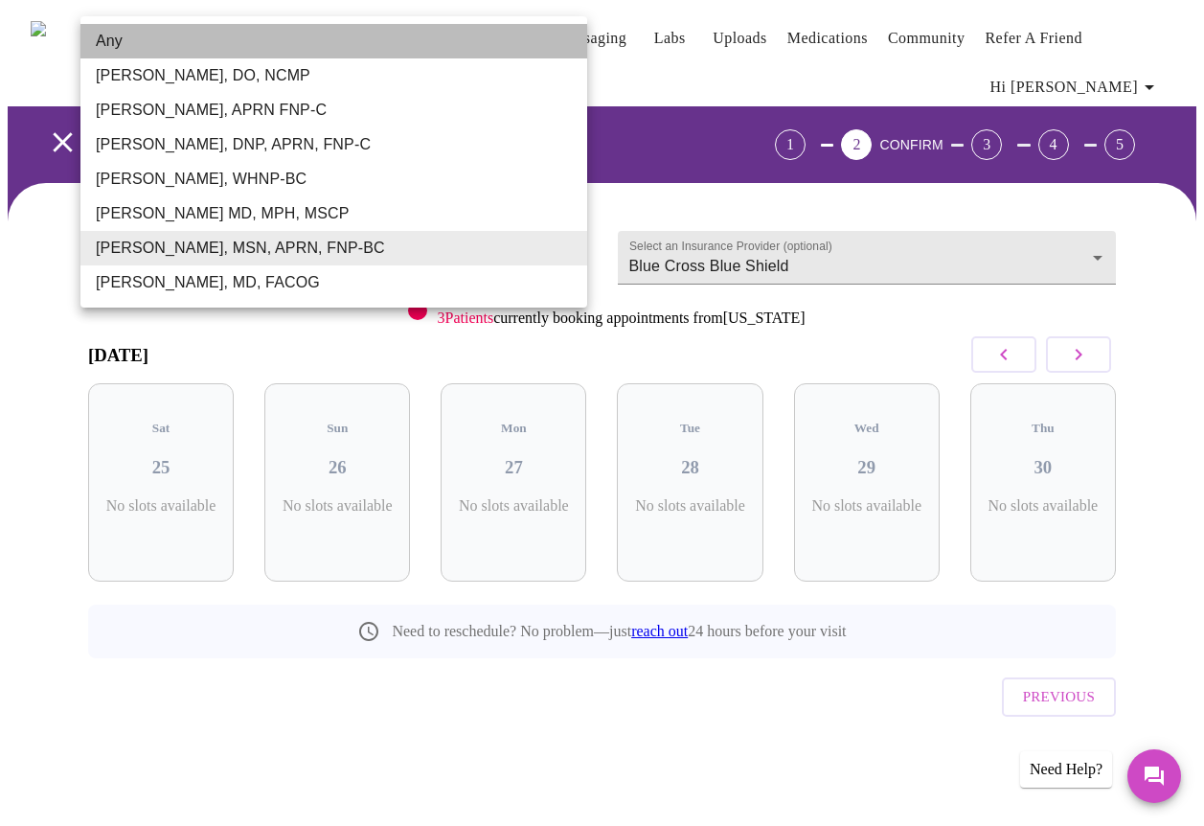
click at [137, 54] on li "Any" at bounding box center [333, 41] width 507 height 34
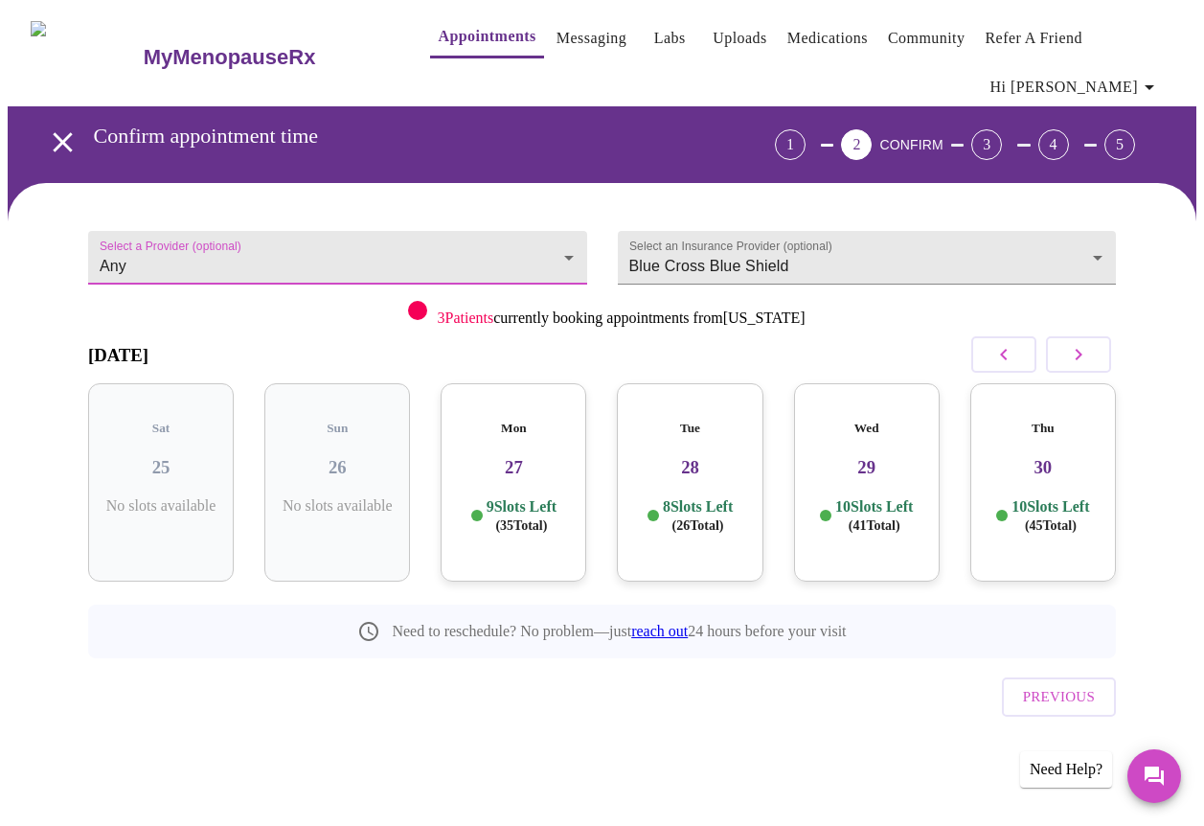
click at [1016, 352] on icon "button" at bounding box center [1004, 354] width 23 height 23
click at [1013, 345] on icon "button" at bounding box center [1004, 354] width 23 height 23
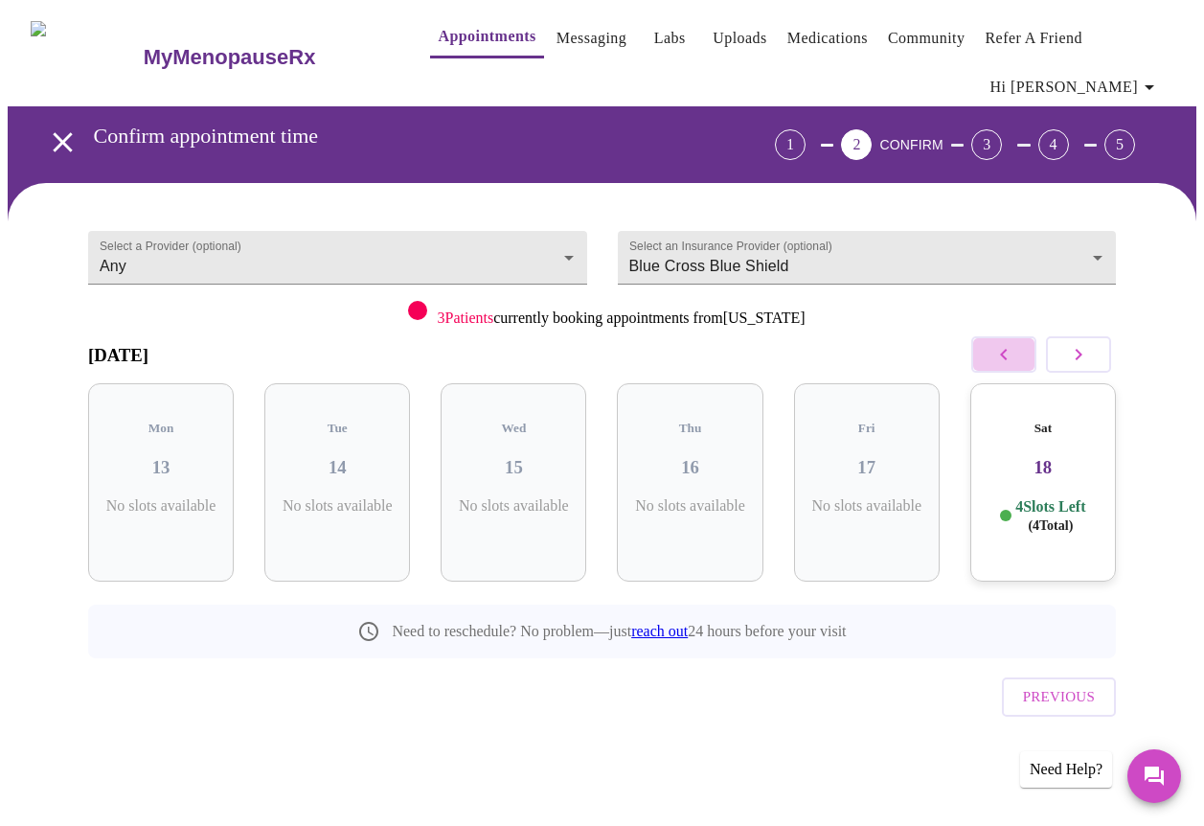
click at [1013, 345] on icon "button" at bounding box center [1004, 354] width 23 height 23
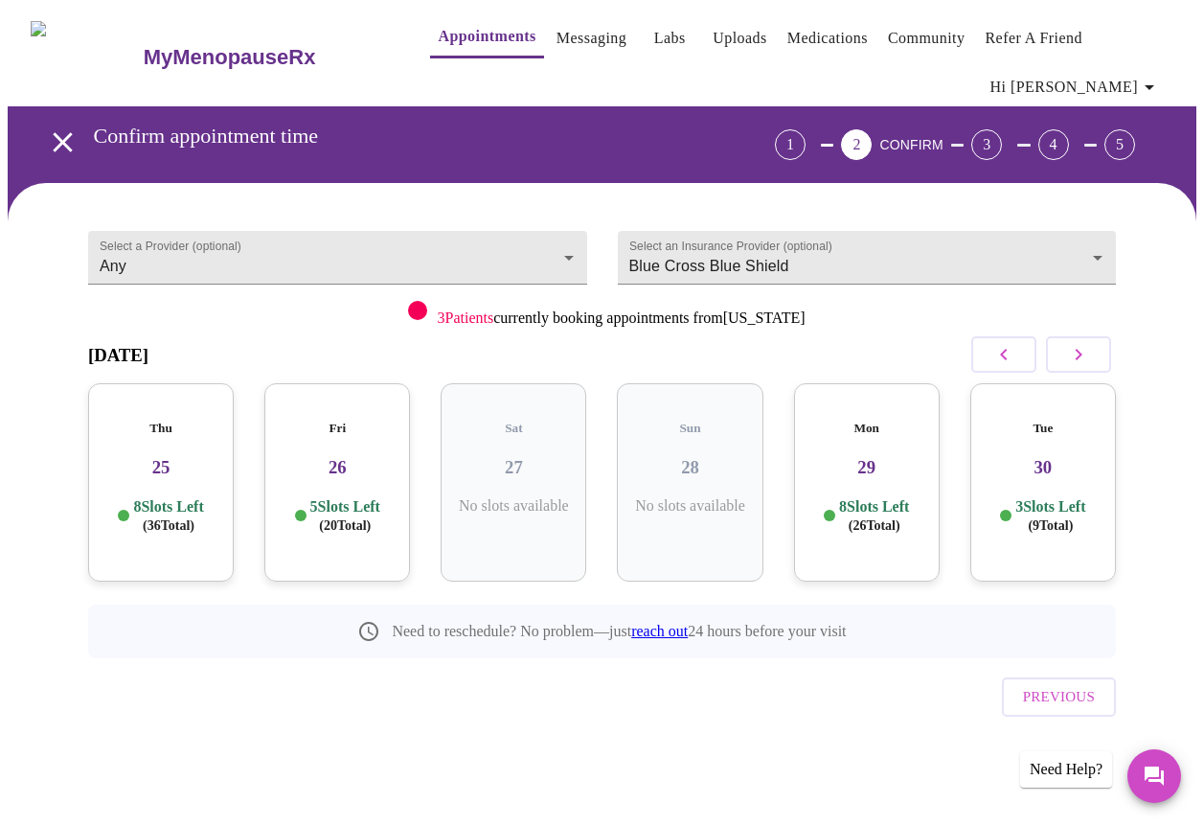
click at [1010, 350] on icon "button" at bounding box center [1004, 354] width 23 height 23
click at [345, 256] on body "MyMenopauseRx Appointments Messaging Labs Uploads Medications Community Refer a…" at bounding box center [602, 410] width 1189 height 805
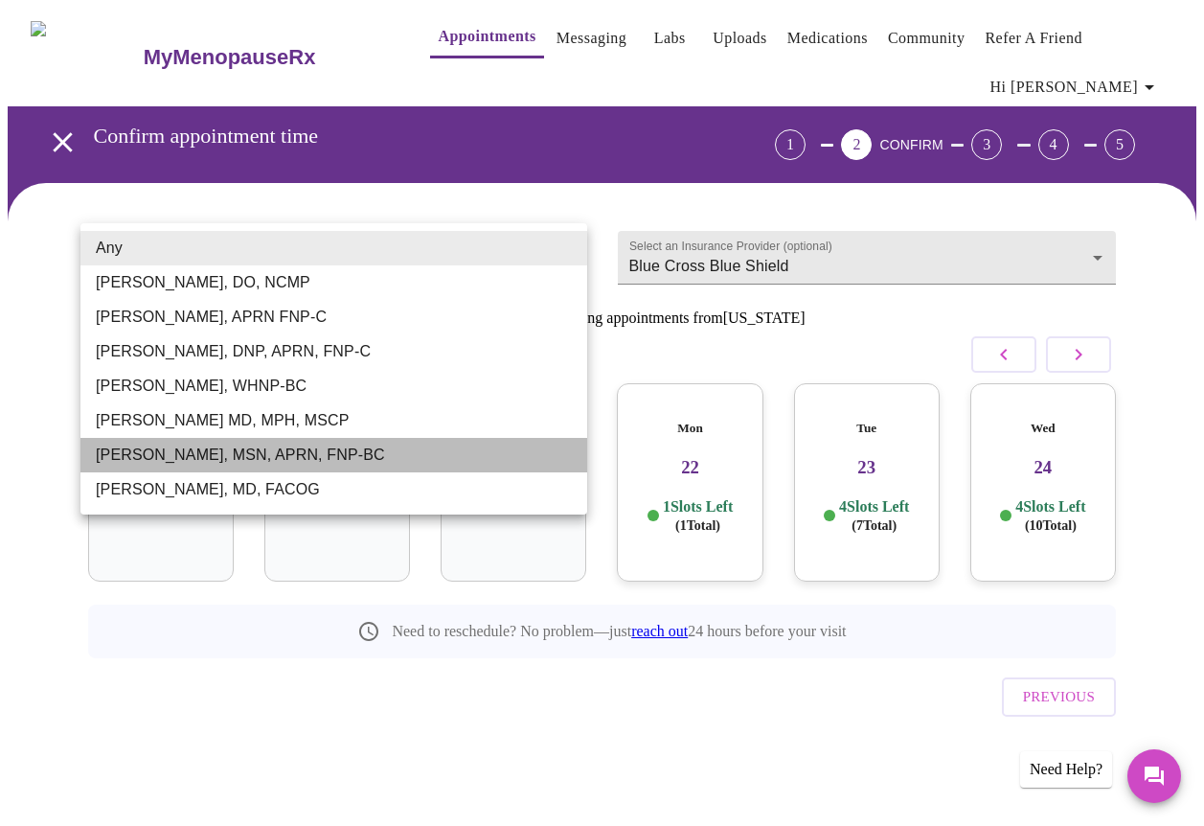
click at [162, 462] on li "[PERSON_NAME], MSN, APRN, FNP-BC" at bounding box center [333, 455] width 507 height 34
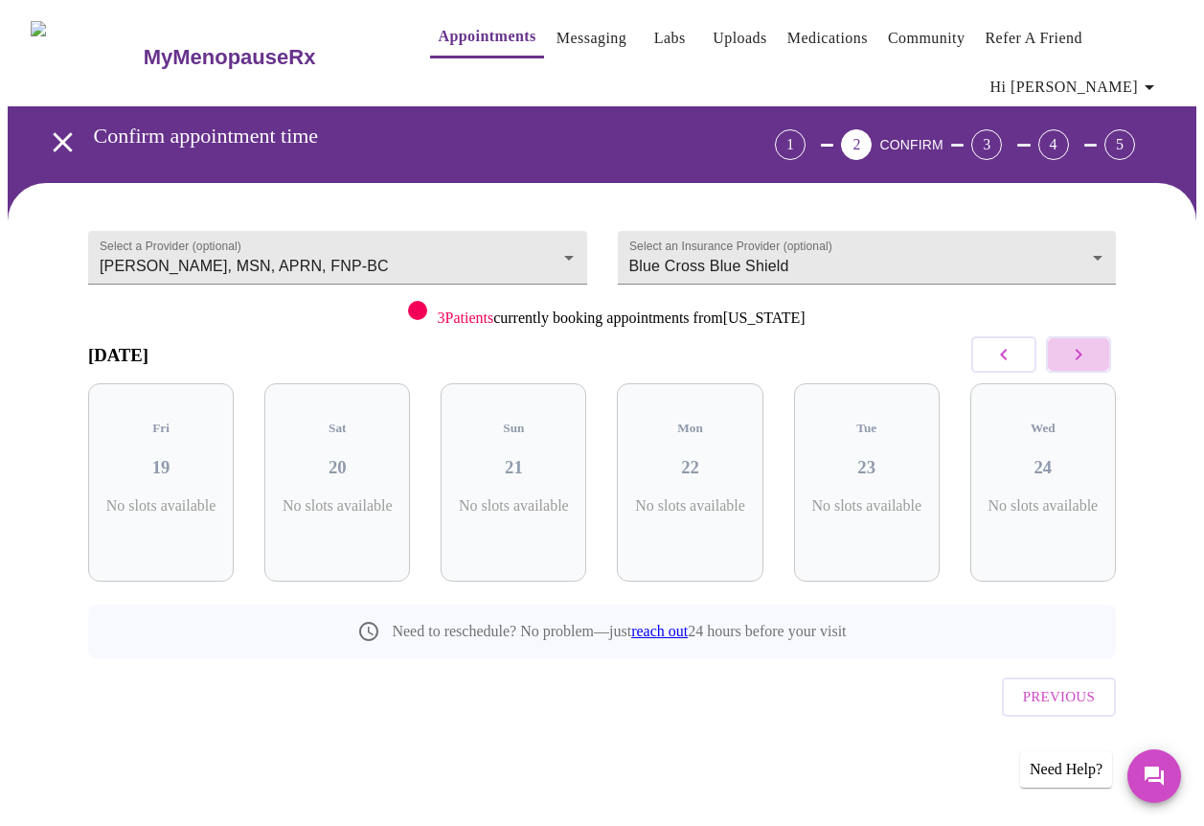
click at [1085, 353] on icon "button" at bounding box center [1078, 354] width 23 height 23
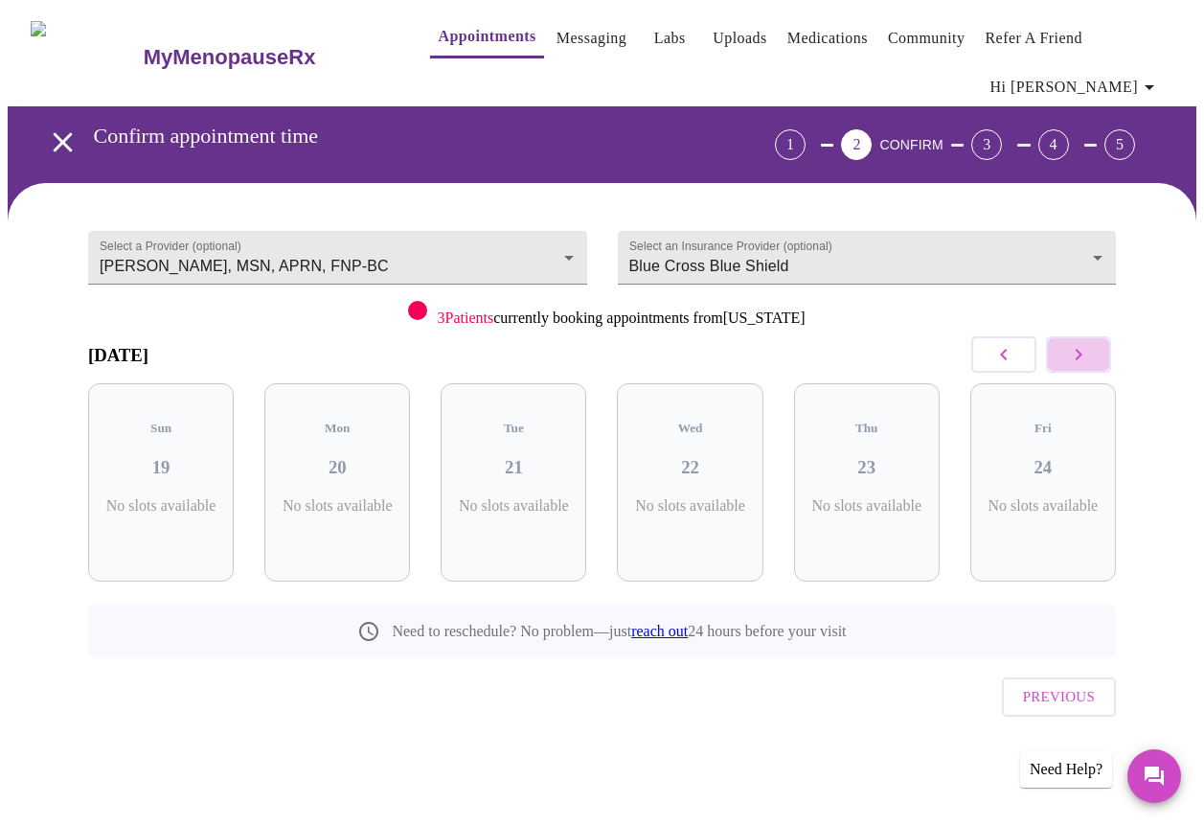
click at [1085, 353] on icon "button" at bounding box center [1078, 354] width 23 height 23
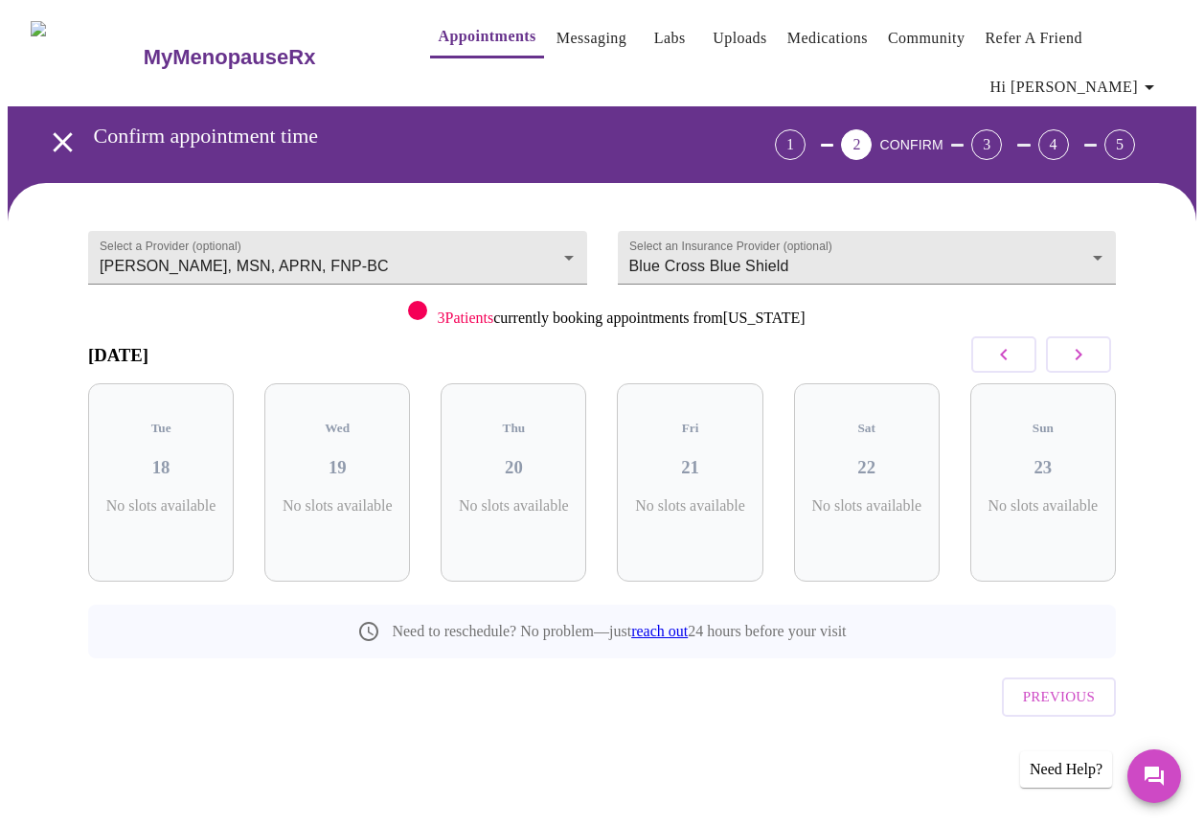
click at [1007, 354] on icon "button" at bounding box center [1003, 354] width 7 height 11
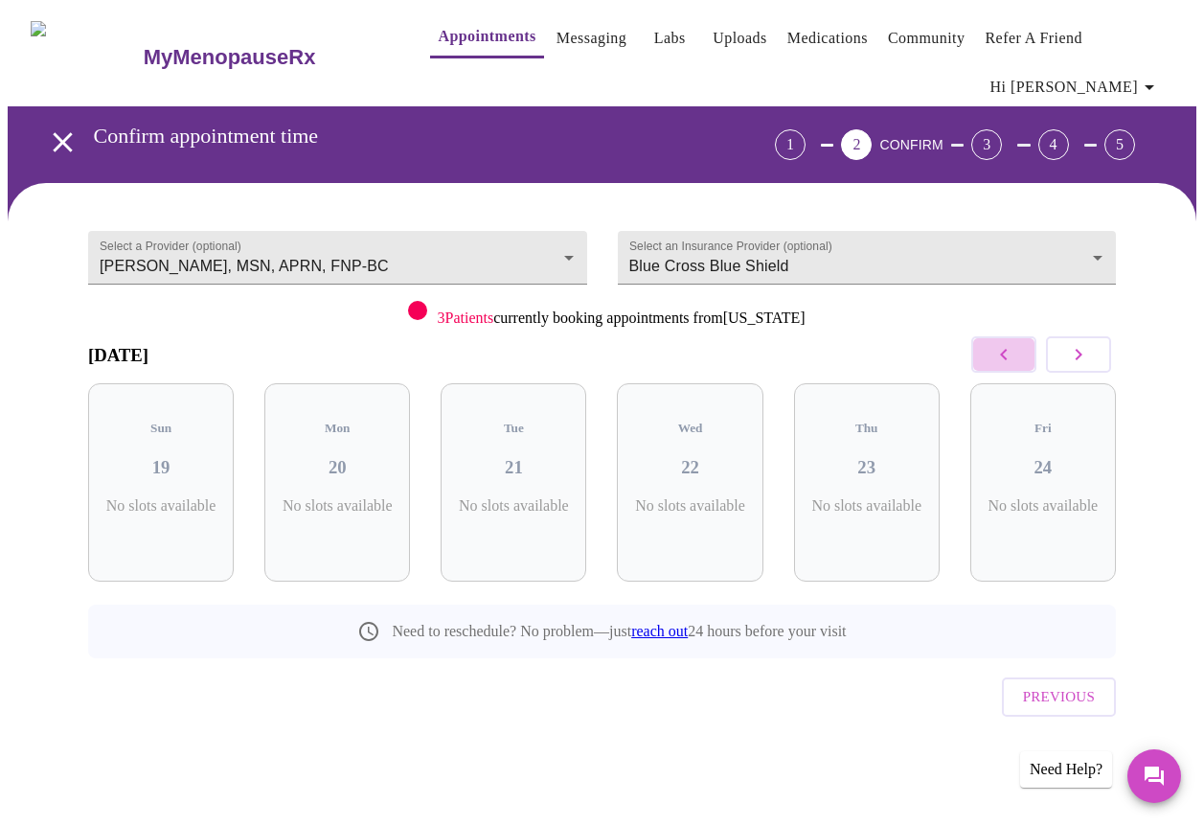
click at [1007, 354] on icon "button" at bounding box center [1003, 354] width 7 height 11
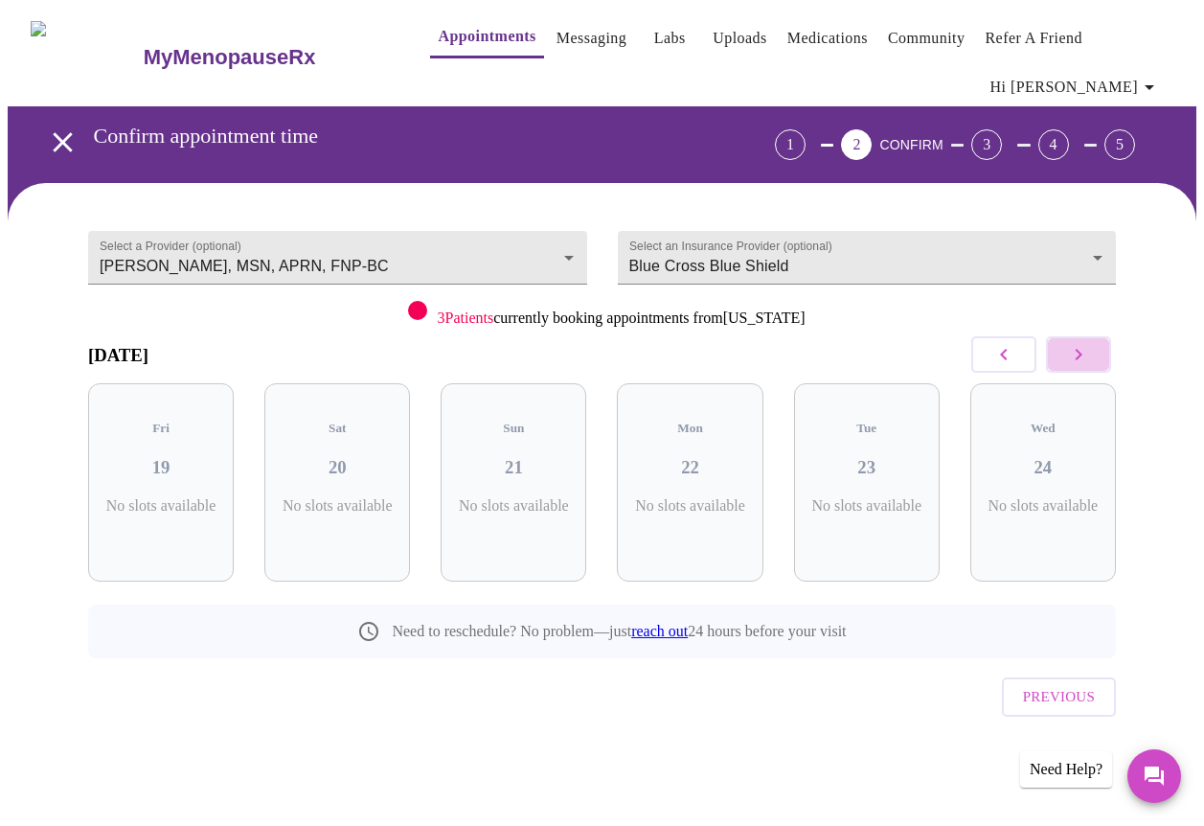
click at [1063, 347] on button "button" at bounding box center [1078, 354] width 65 height 36
click at [993, 348] on button "button" at bounding box center [1004, 354] width 65 height 36
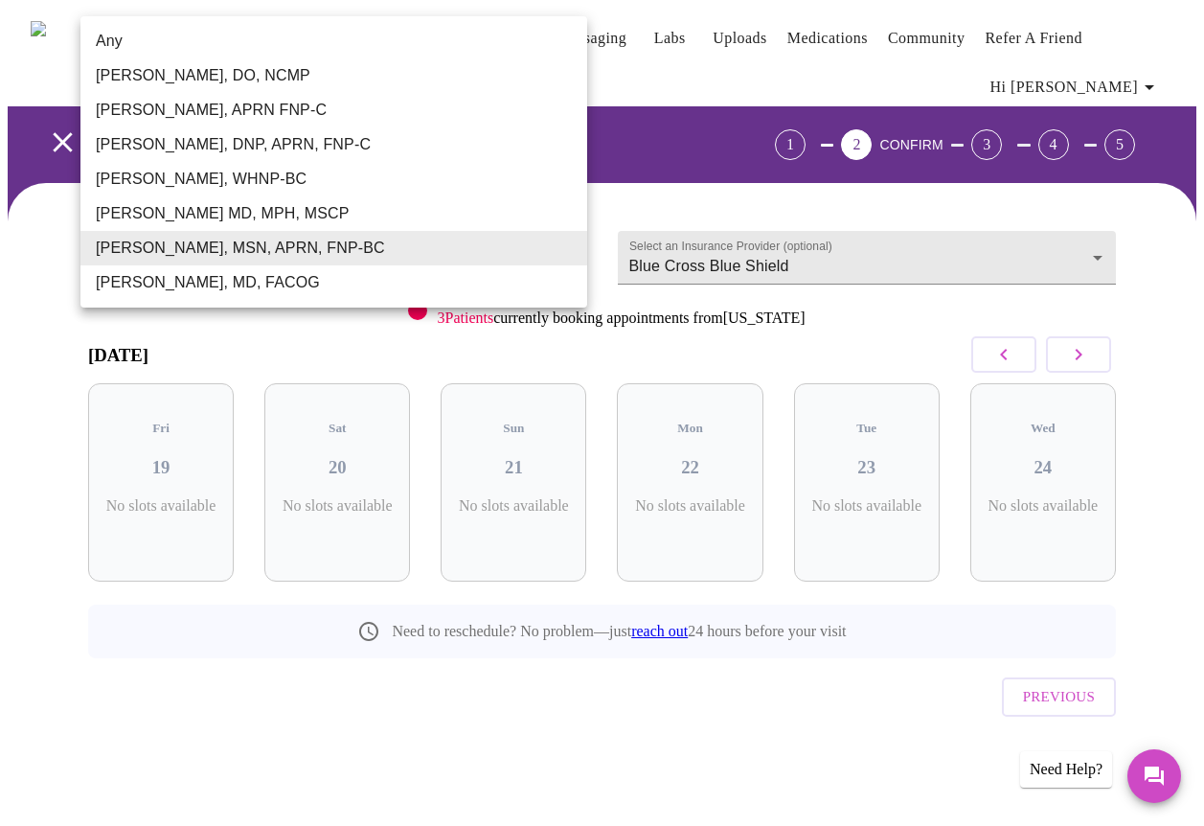
click at [503, 243] on body "MyMenopauseRx Appointments Messaging Labs Uploads Medications Community Refer a…" at bounding box center [602, 410] width 1189 height 805
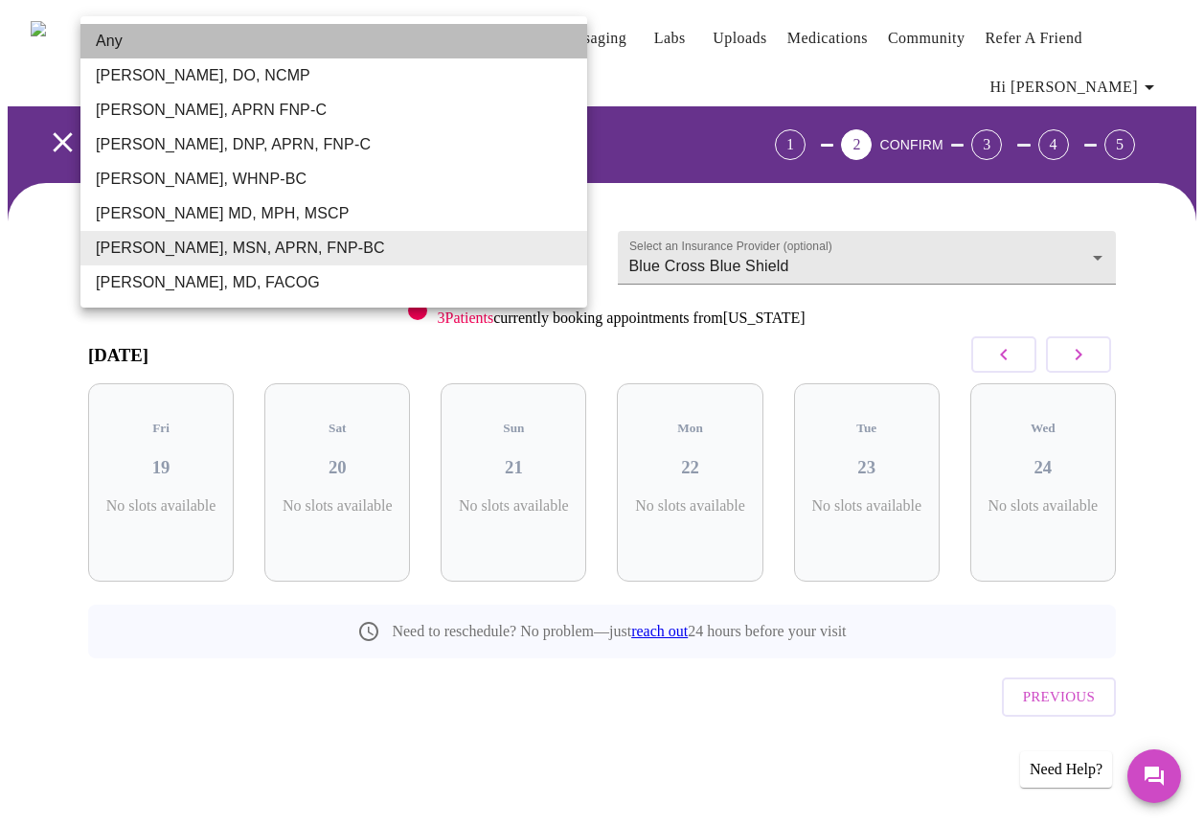
click at [254, 43] on li "Any" at bounding box center [333, 41] width 507 height 34
type input "Any"
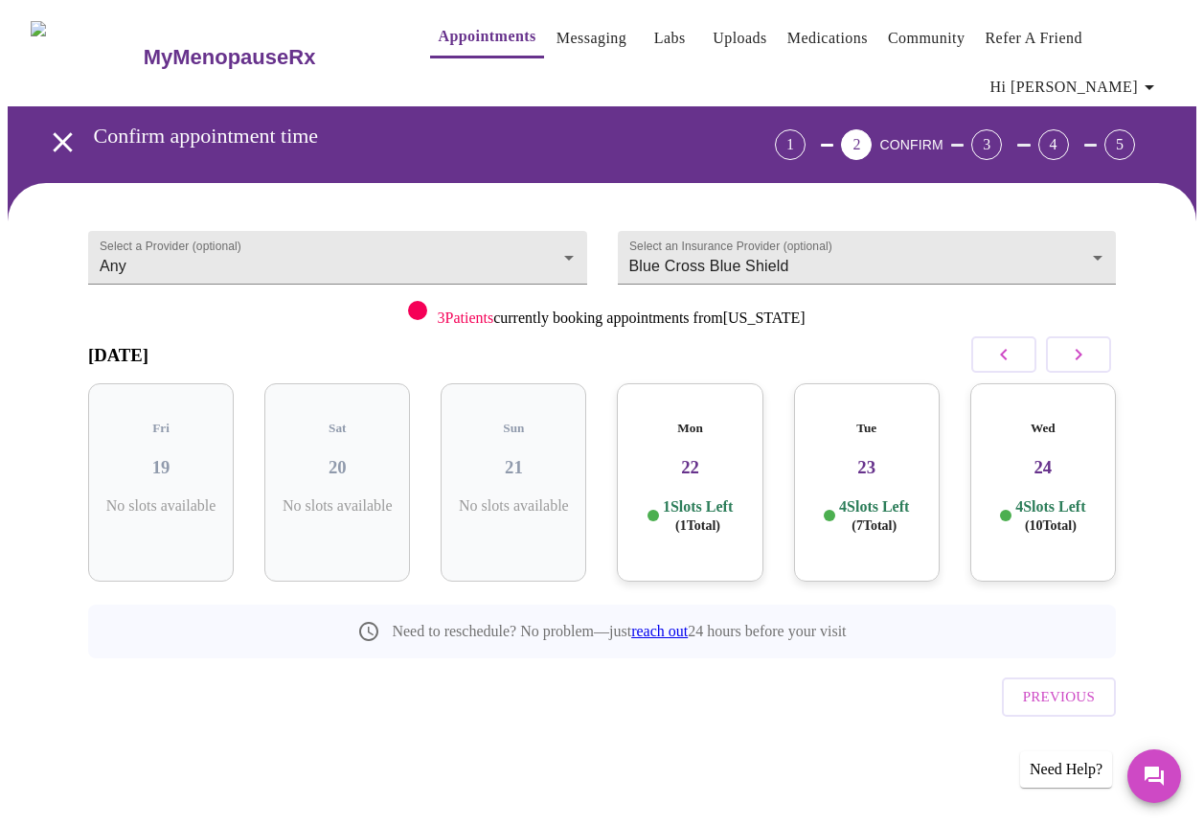
click at [882, 457] on h3 "23" at bounding box center [867, 467] width 115 height 21
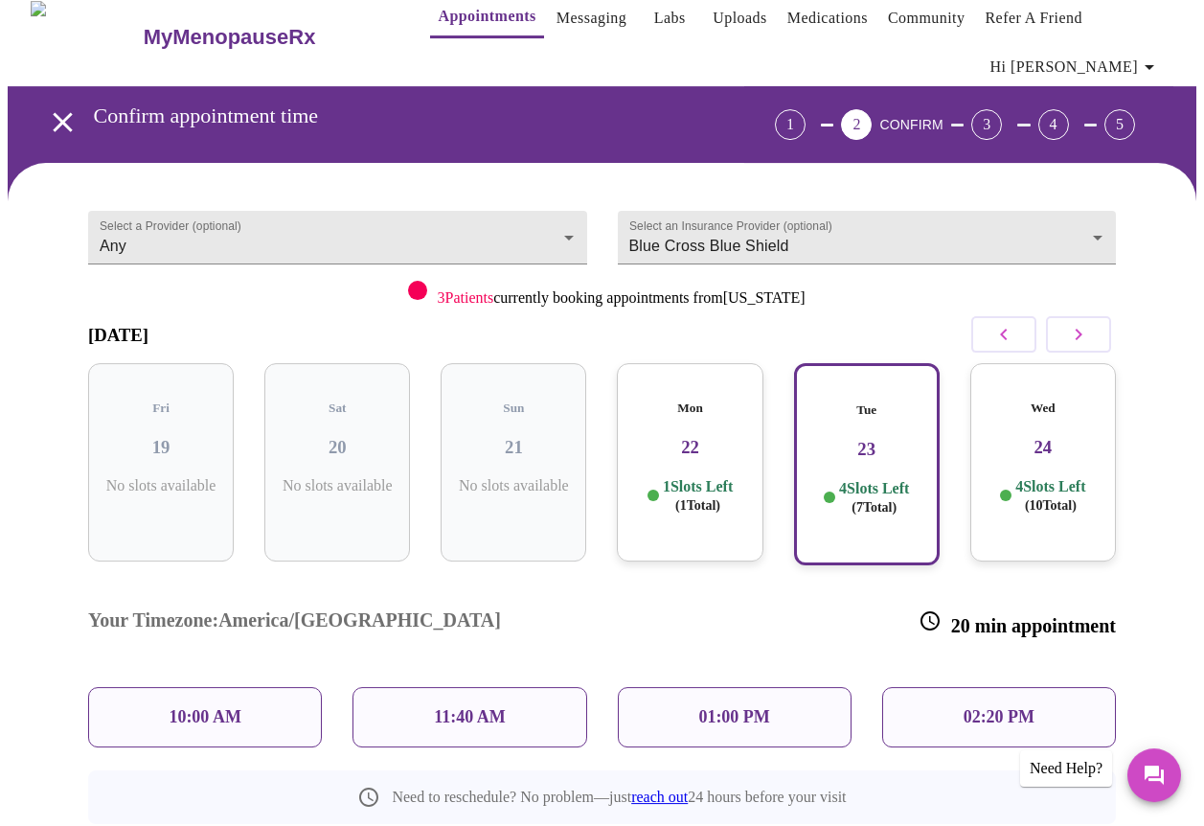
scroll to position [18, 0]
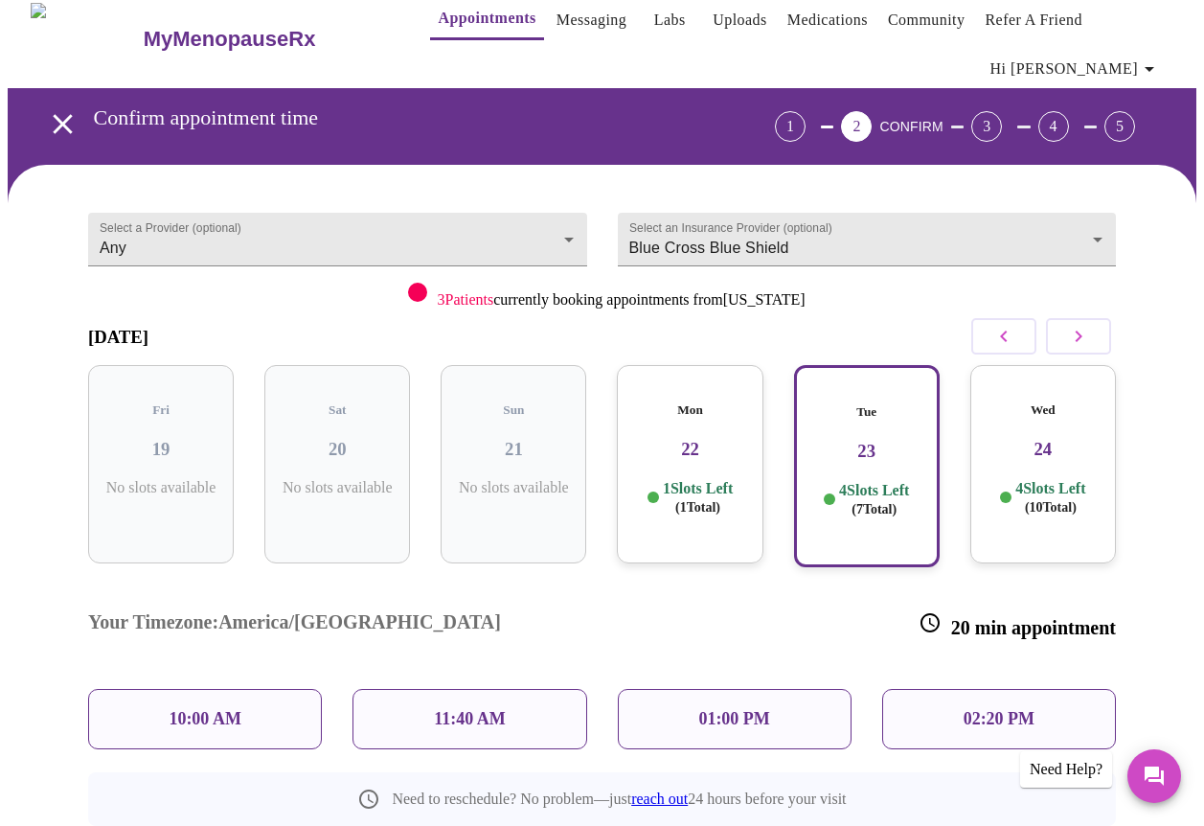
click at [490, 709] on p "11:40 AM" at bounding box center [470, 719] width 72 height 20
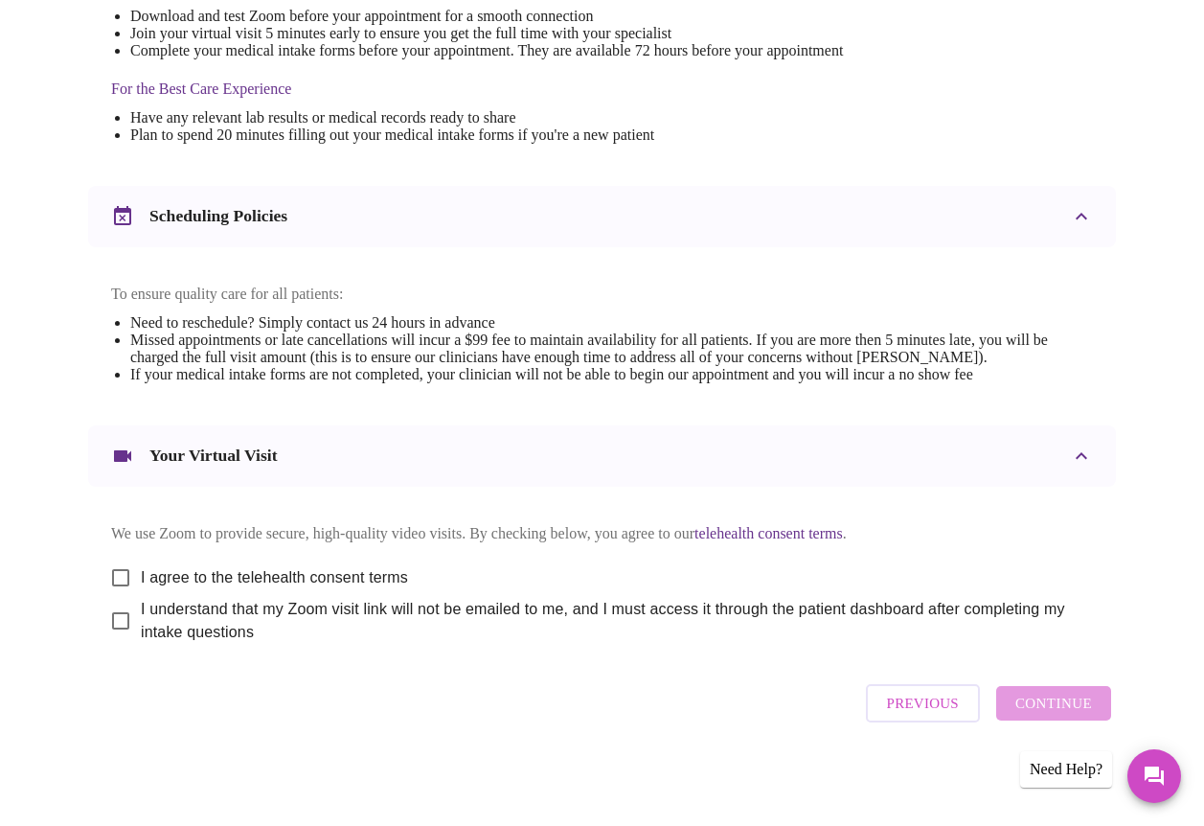
scroll to position [618, 0]
click at [119, 570] on input "I agree to the telehealth consent terms" at bounding box center [121, 578] width 40 height 40
checkbox input "true"
click at [110, 618] on input "I understand that my Zoom visit link will not be emailed to me, and I must acce…" at bounding box center [121, 621] width 40 height 40
checkbox input "true"
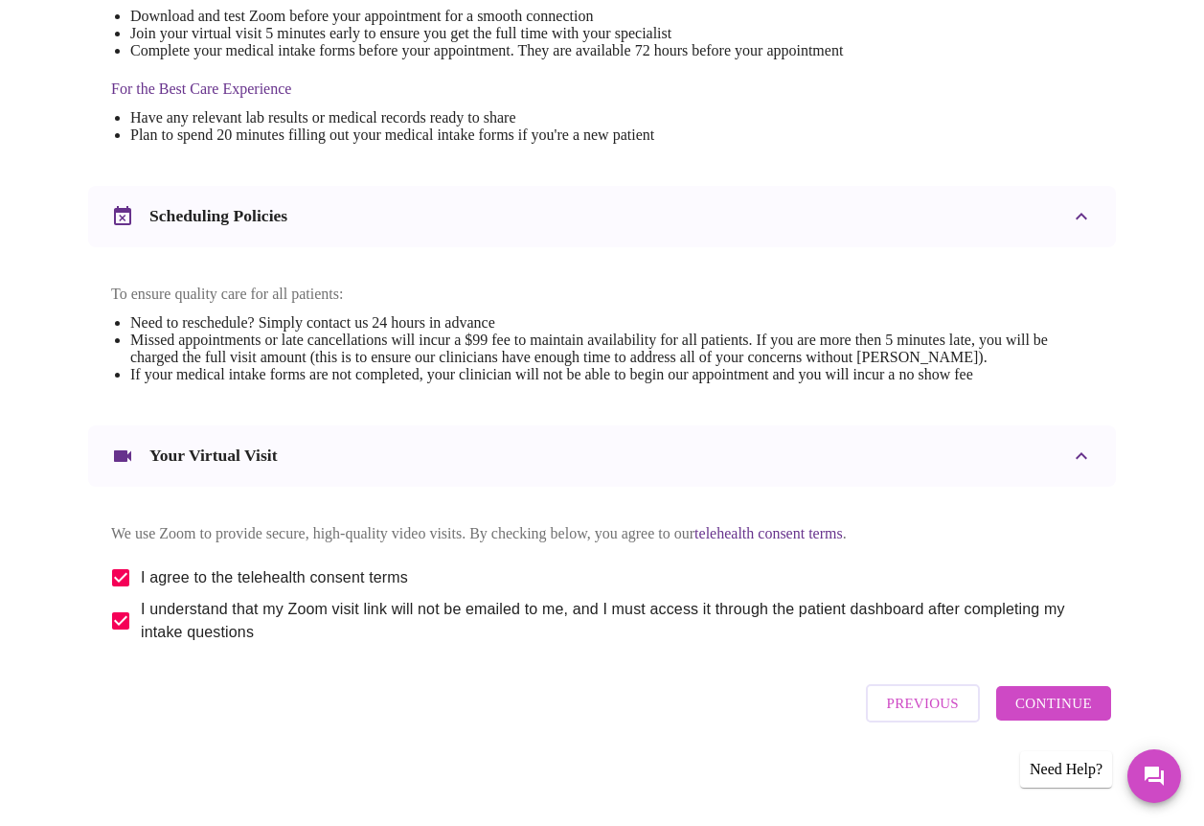
click at [1060, 705] on span "Continue" at bounding box center [1054, 703] width 77 height 25
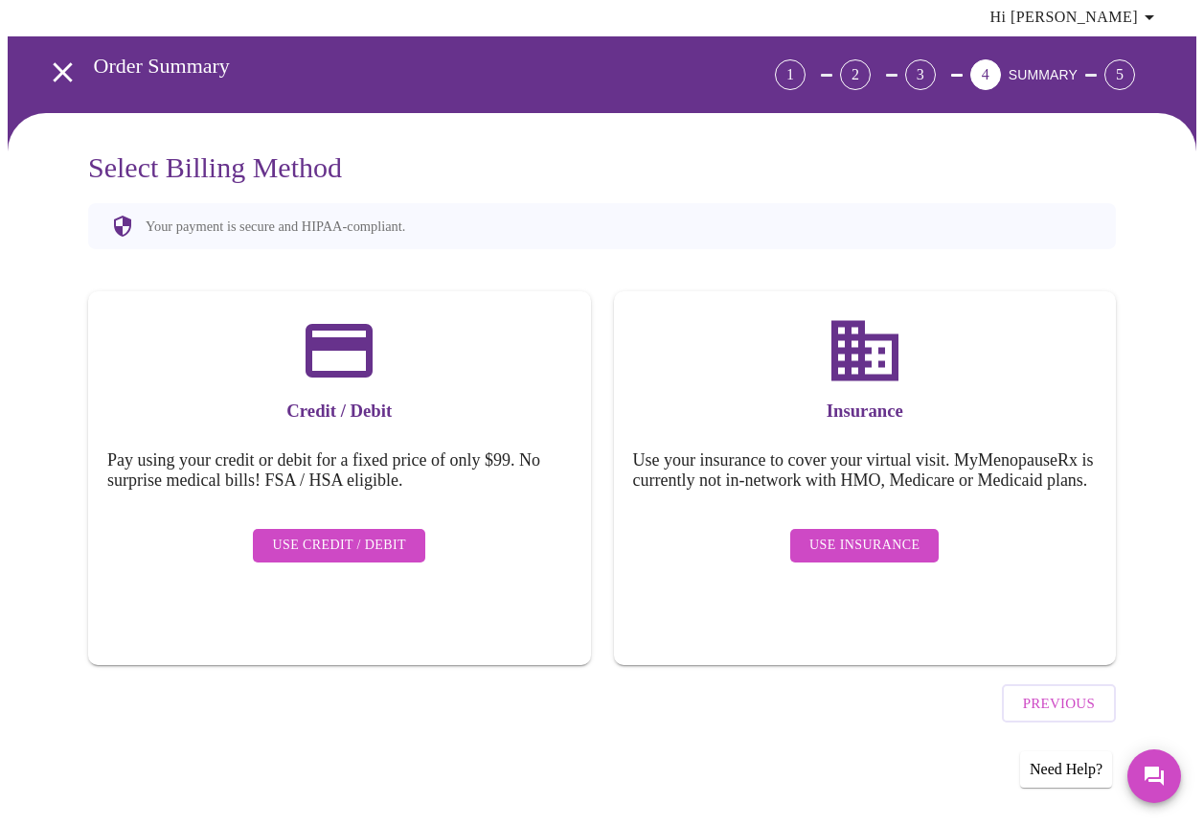
scroll to position [16, 0]
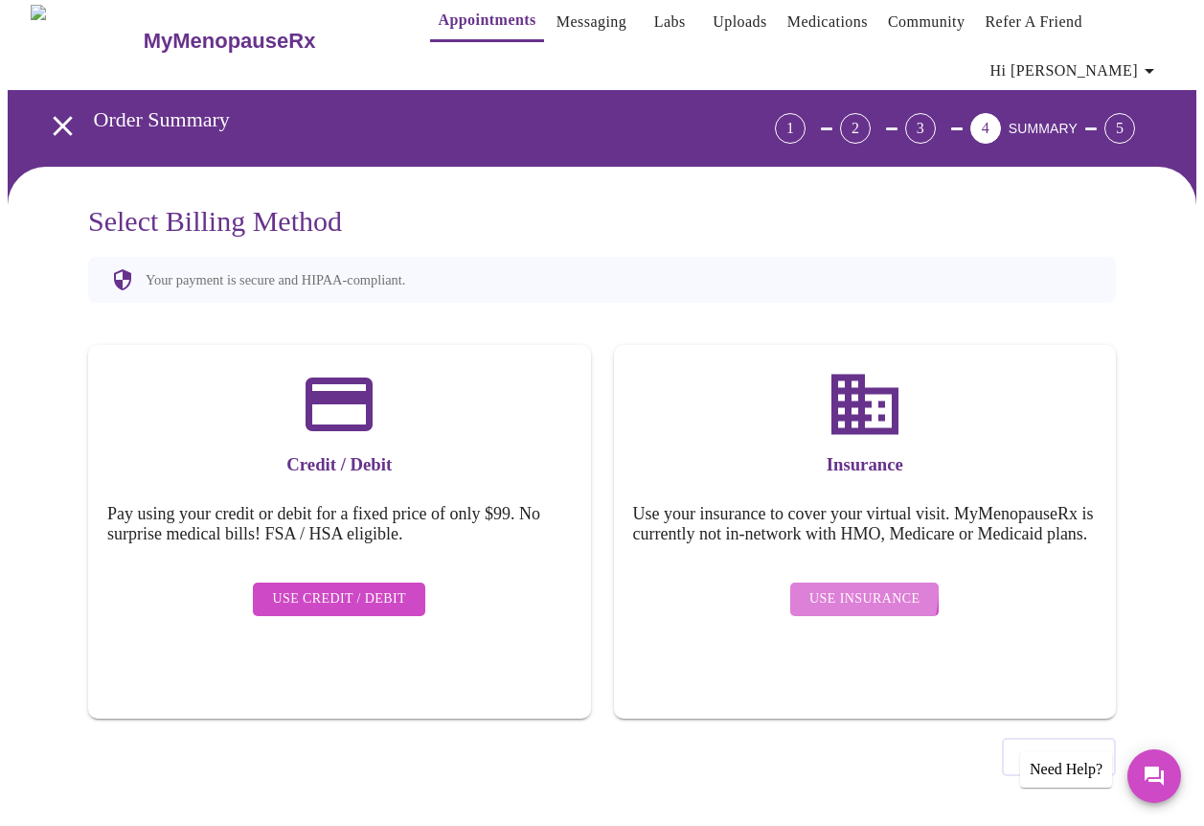
click at [846, 594] on span "Use Insurance" at bounding box center [865, 599] width 110 height 24
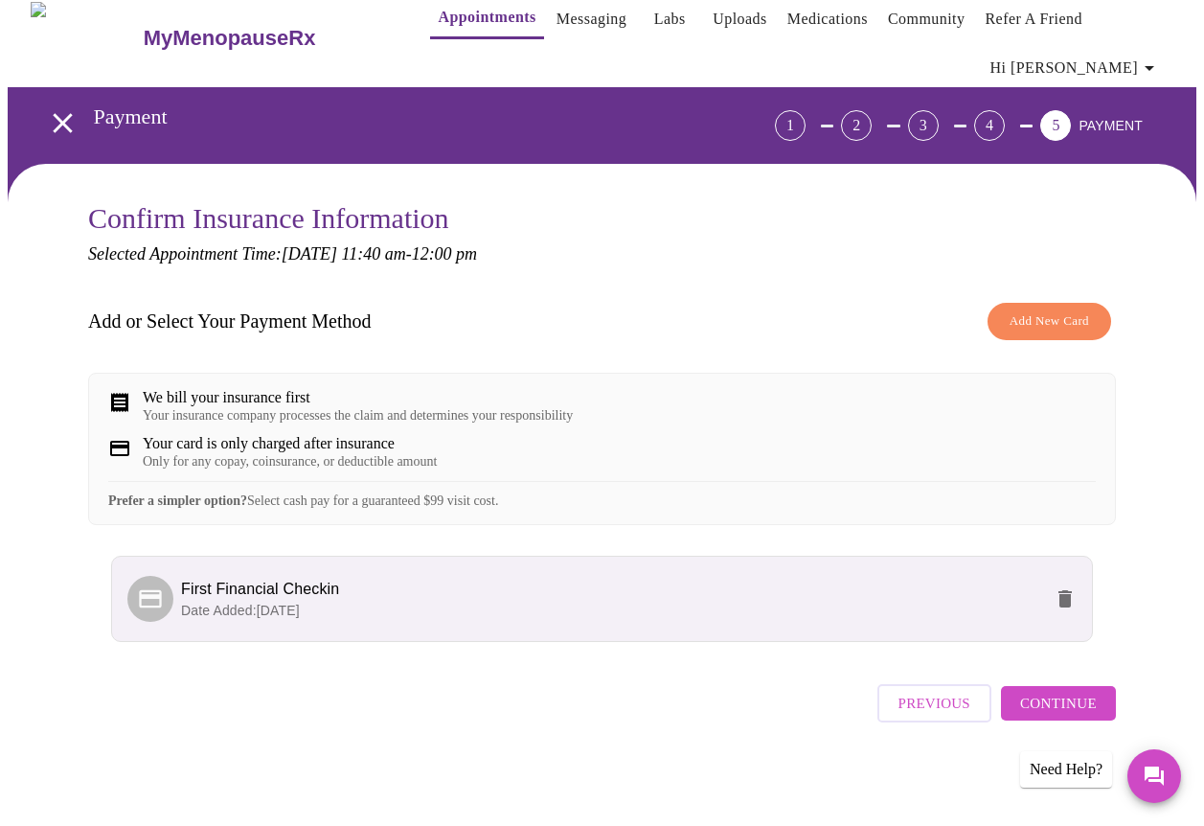
scroll to position [34, 0]
click at [1094, 710] on span "Continue" at bounding box center [1058, 703] width 77 height 25
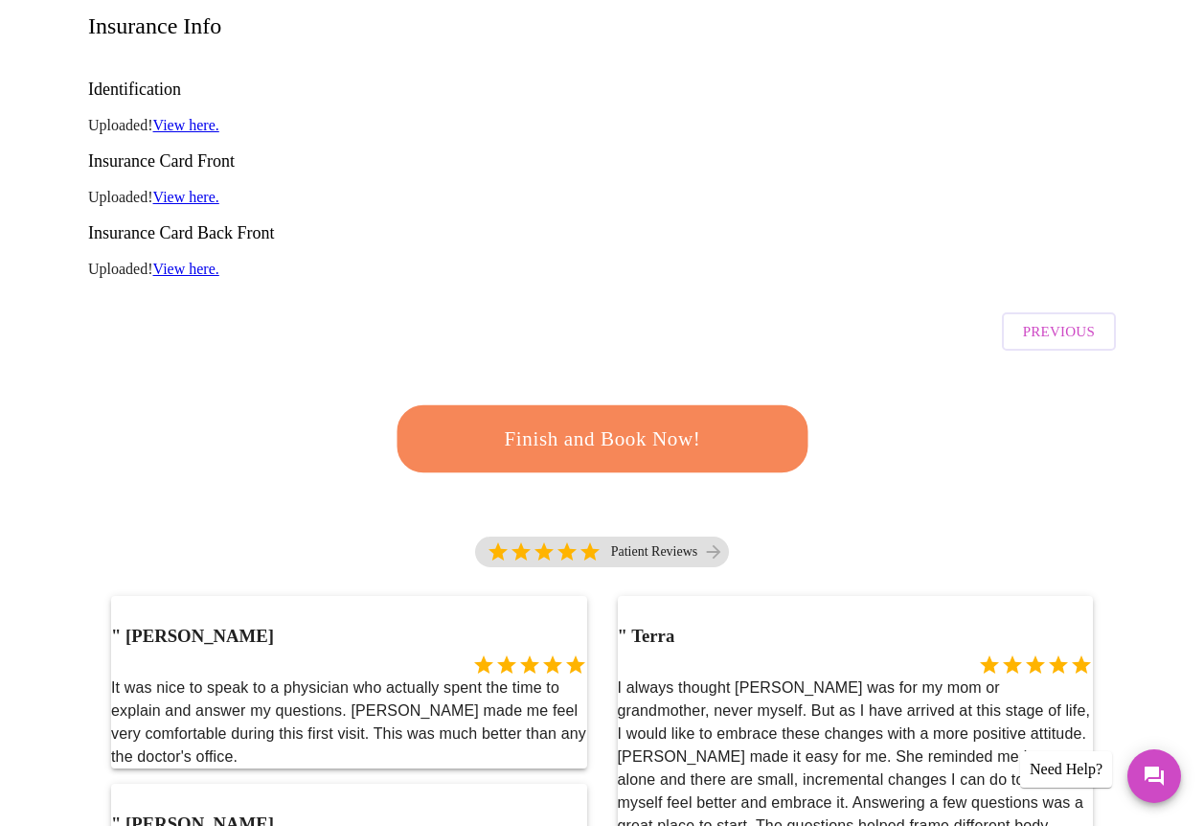
scroll to position [311, 0]
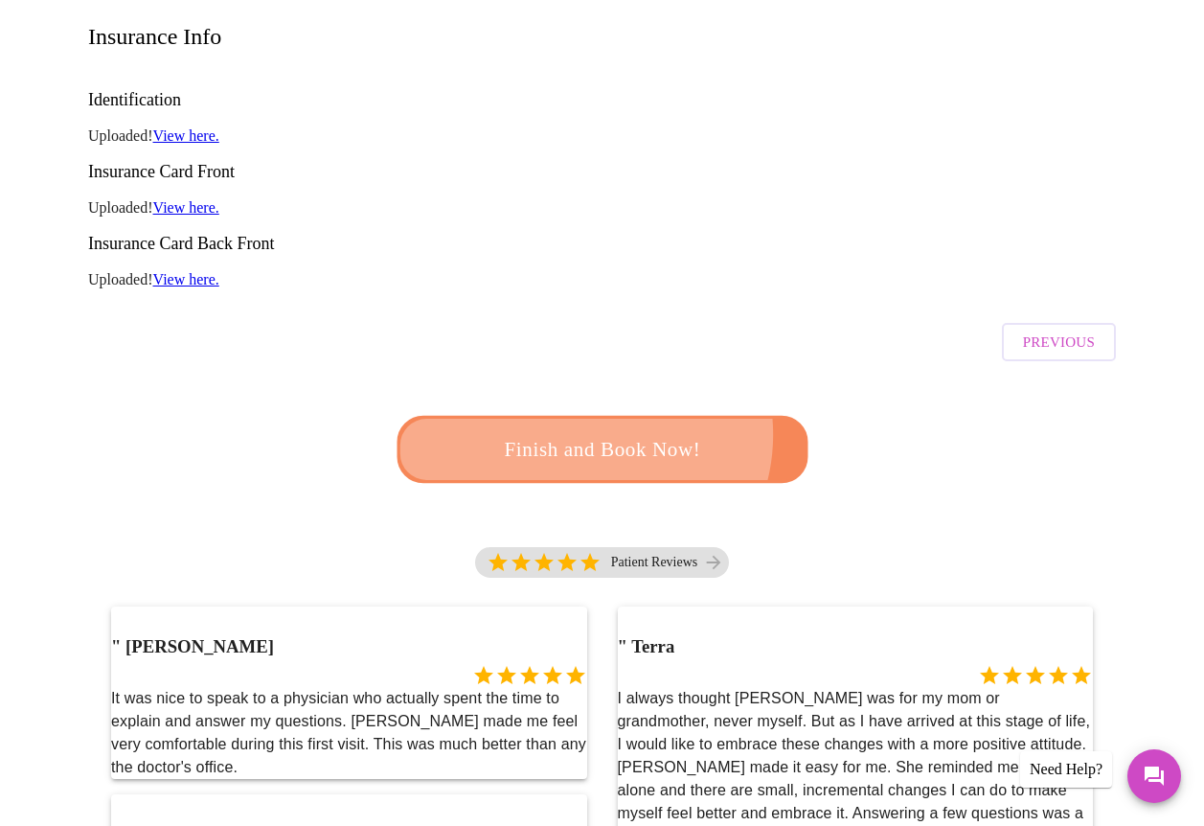
click at [579, 431] on span "Finish and Book Now!" at bounding box center [602, 448] width 359 height 35
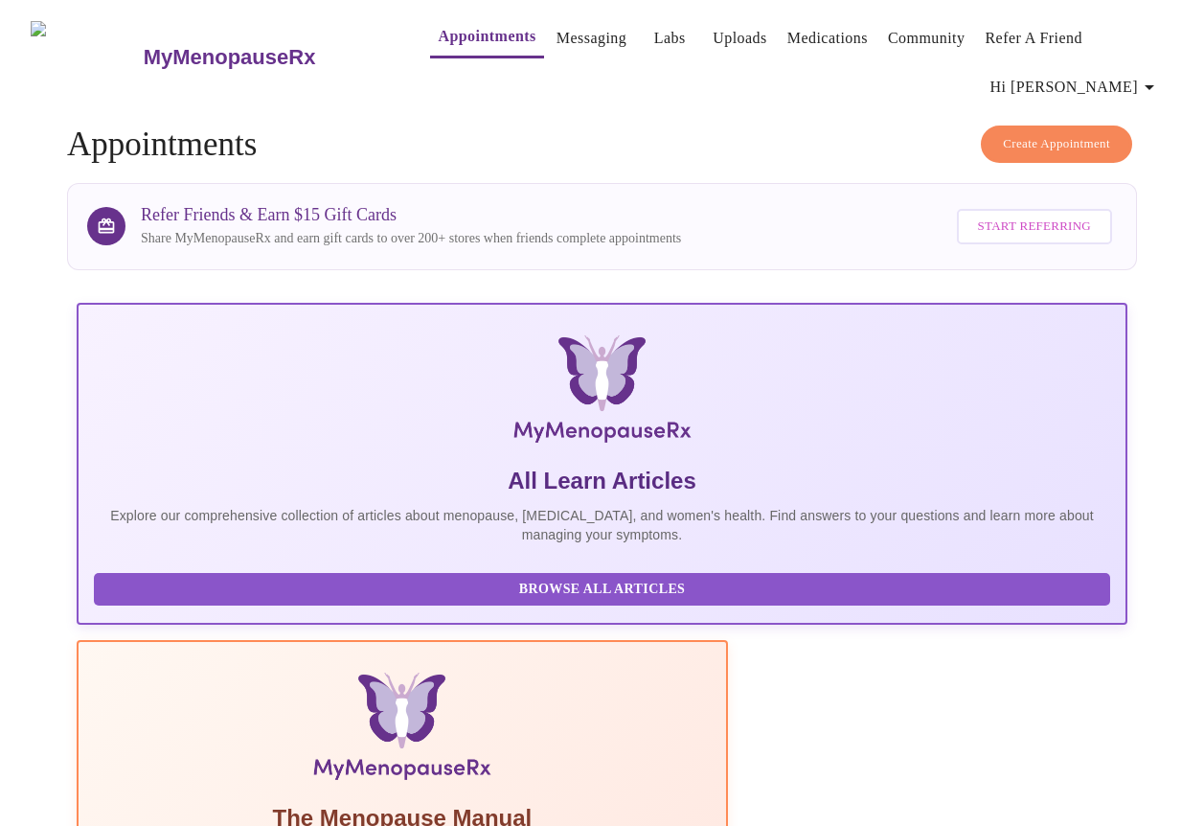
click at [1161, 78] on icon "button" at bounding box center [1149, 87] width 23 height 23
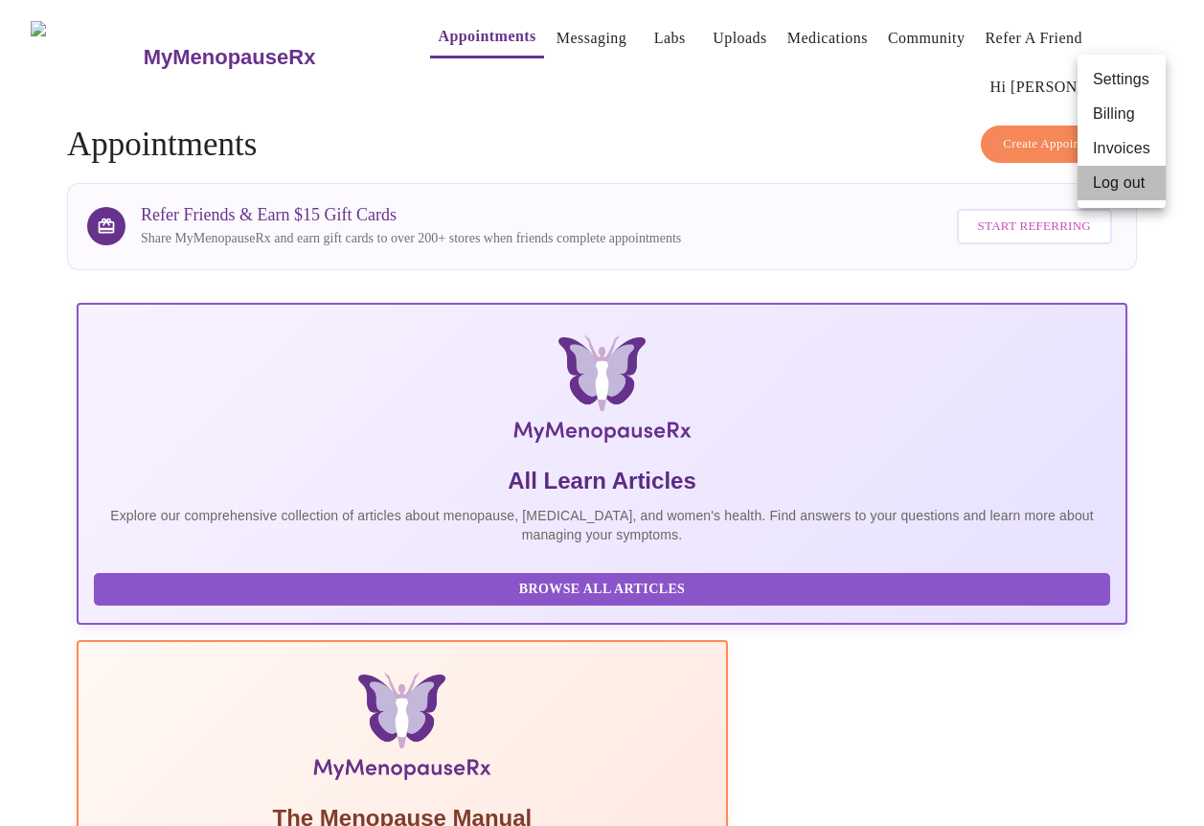
click at [1103, 188] on li "Log out" at bounding box center [1122, 183] width 88 height 34
